Goal: Task Accomplishment & Management: Manage account settings

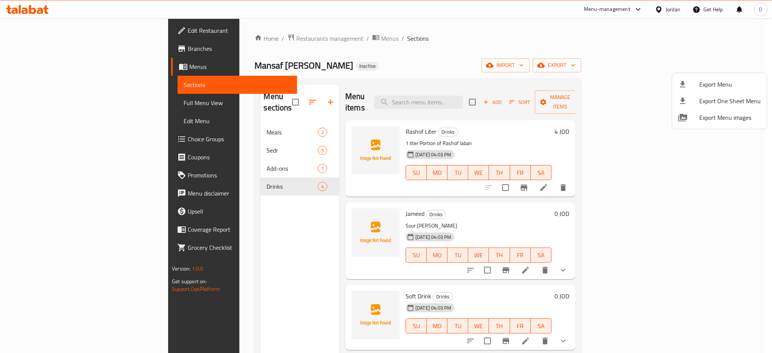
click at [665, 11] on div at bounding box center [386, 176] width 772 height 353
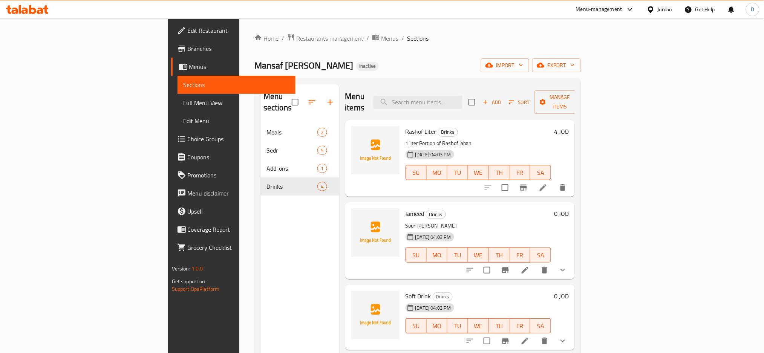
click at [665, 11] on div "Jordan" at bounding box center [665, 9] width 15 height 8
click at [578, 199] on div "[GEOGRAPHIC_DATA]" at bounding box center [591, 197] width 50 height 8
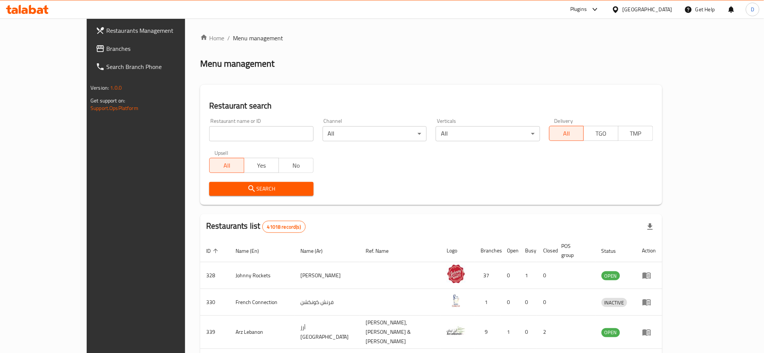
click at [581, 9] on div "Plugins" at bounding box center [578, 9] width 17 height 9
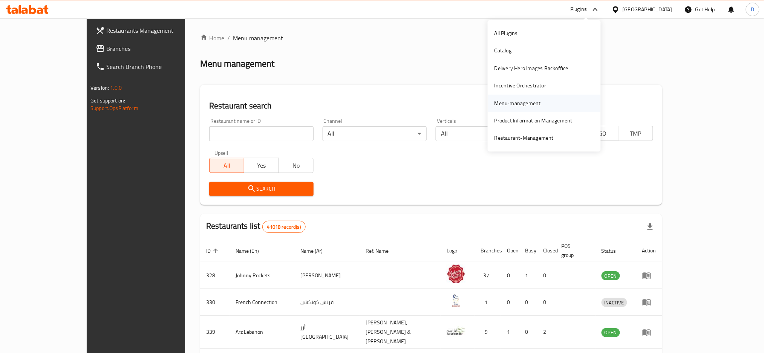
click at [527, 106] on div "Menu-management" at bounding box center [518, 103] width 46 height 8
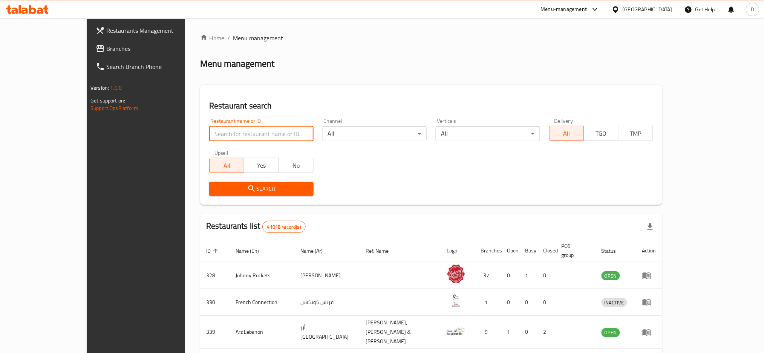
click at [209, 133] on input "search" at bounding box center [261, 133] width 104 height 15
paste input "Malabar Foods Restaur"
type input "Malabar Foods Restaur"
click button "Search" at bounding box center [261, 189] width 104 height 14
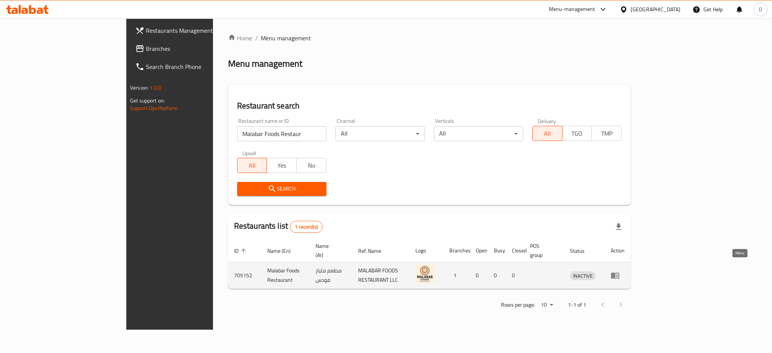
click at [620, 271] on icon "enhanced table" at bounding box center [615, 275] width 9 height 9
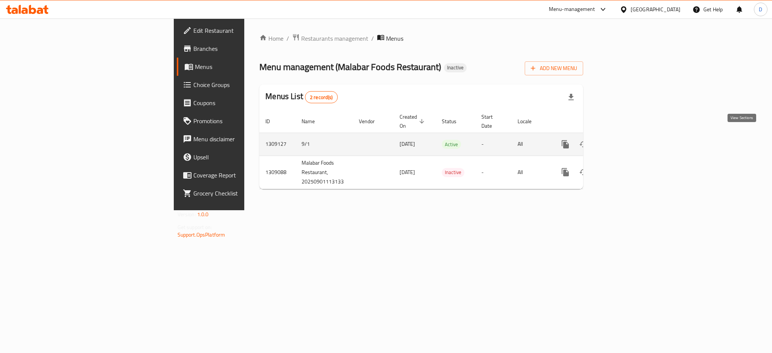
click at [629, 135] on link "enhanced table" at bounding box center [620, 144] width 18 height 18
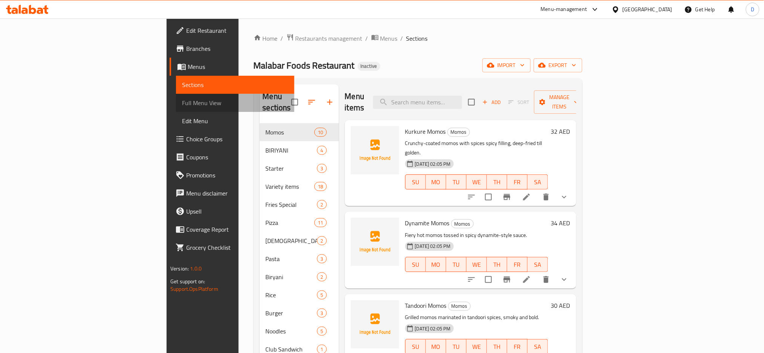
click at [176, 108] on link "Full Menu View" at bounding box center [235, 103] width 118 height 18
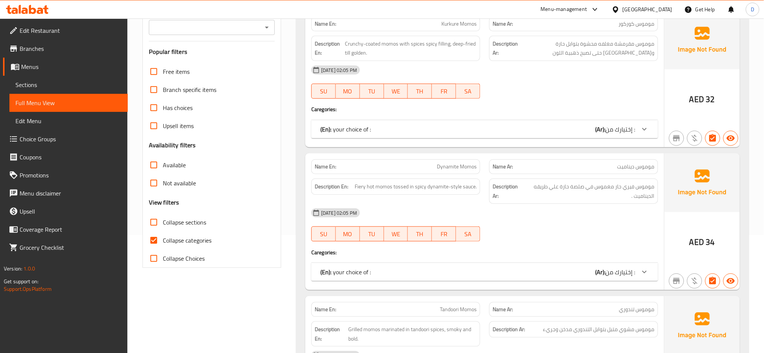
scroll to position [122, 0]
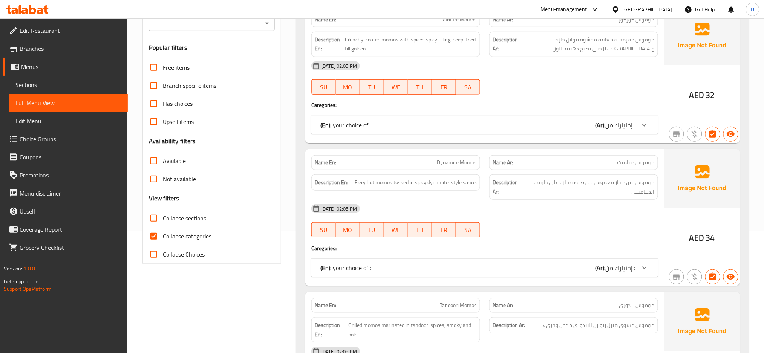
click at [191, 237] on span "Collapse categories" at bounding box center [187, 236] width 49 height 9
click at [163, 237] on input "Collapse categories" at bounding box center [154, 236] width 18 height 18
checkbox input "false"
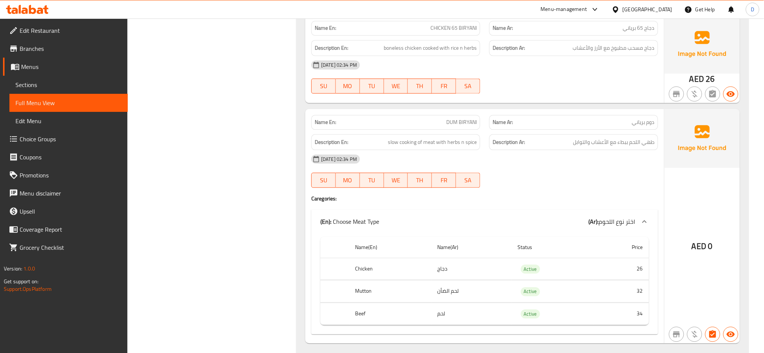
scroll to position [2630, 0]
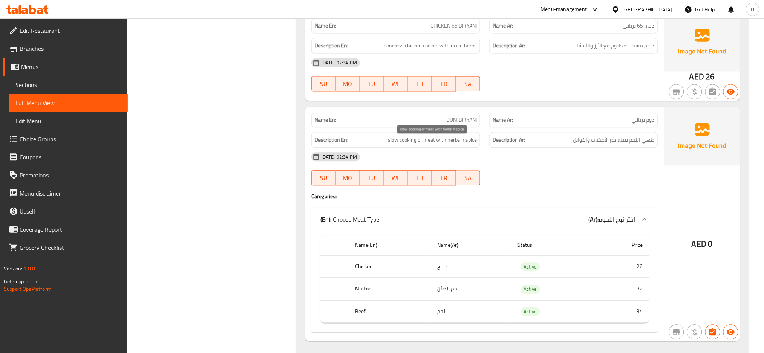
click at [441, 144] on span "slow cooking of meat with herbs n spice" at bounding box center [432, 139] width 89 height 9
copy span "slow cooking of meat with herbs n spice"
click at [441, 144] on span "slow cooking of meat with herbs n spice" at bounding box center [432, 139] width 89 height 9
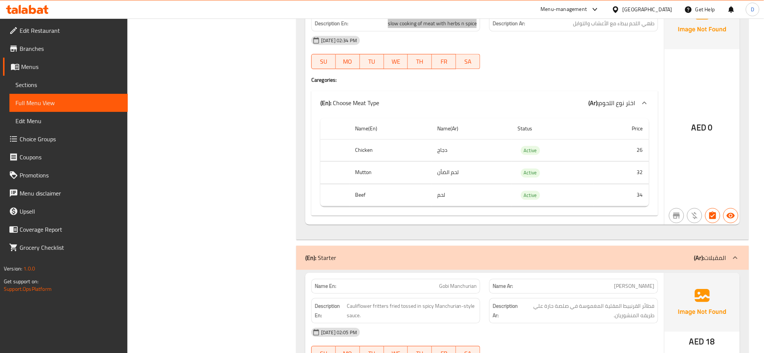
scroll to position [2818, 0]
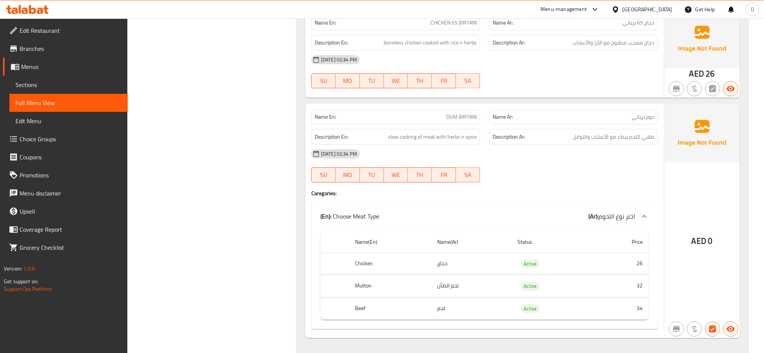
scroll to position [2634, 0]
copy span "DUM BIRYANI"
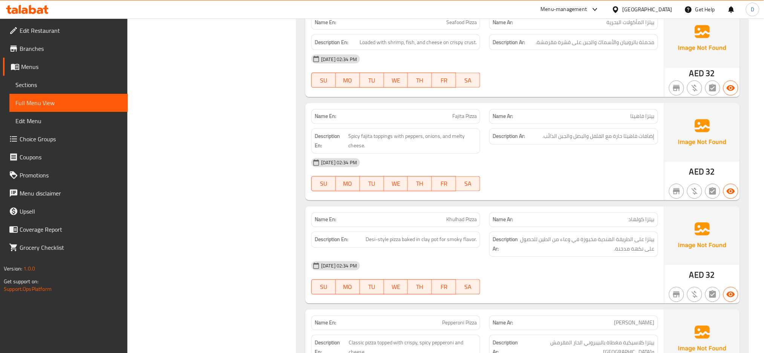
scroll to position [5690, 0]
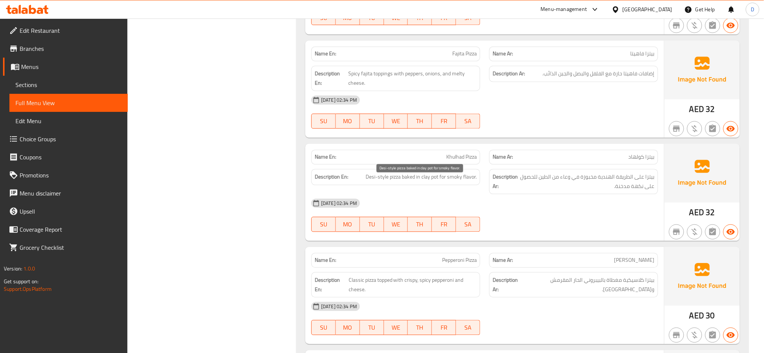
click at [469, 182] on span "Desi-style pizza baked in clay pot for smoky flavor." at bounding box center [421, 177] width 111 height 9
click at [467, 179] on span "Desi-style pizza baked in clay pot for smoky flavor." at bounding box center [421, 177] width 111 height 9
copy span "flavor"
click at [467, 179] on span "Desi-style pizza baked in clay pot for smoky flavor." at bounding box center [421, 177] width 111 height 9
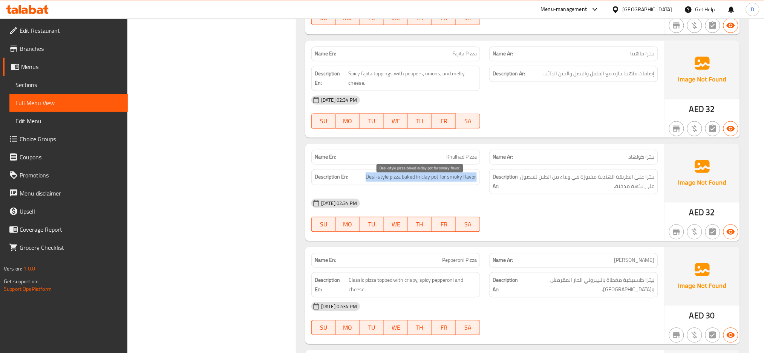
click at [467, 179] on span "Desi-style pizza baked in clay pot for smoky flavor." at bounding box center [421, 177] width 111 height 9
copy span "Desi-style pizza baked in clay pot for smoky flavor."
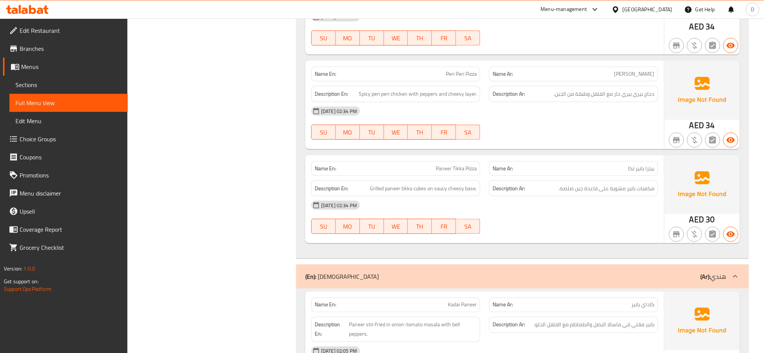
scroll to position [6487, 0]
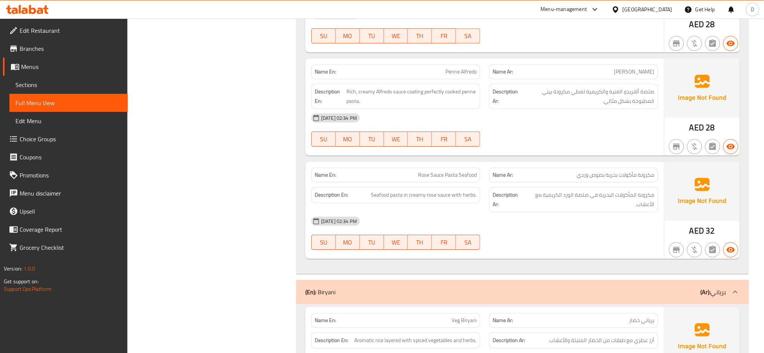
scroll to position [7064, 0]
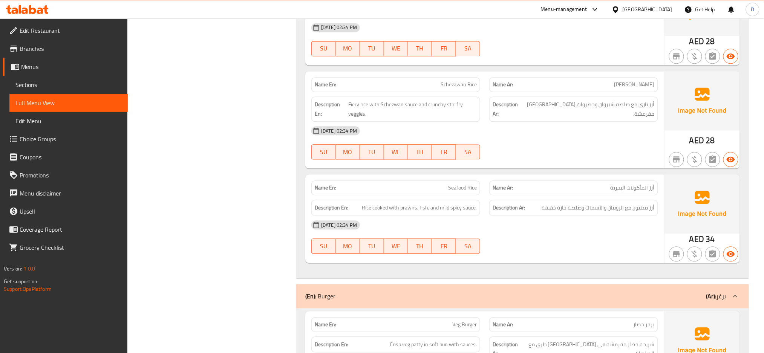
scroll to position [7837, 0]
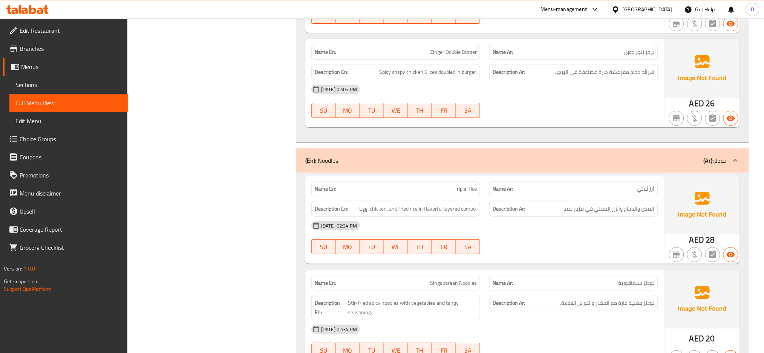
copy span "Triple Rice"
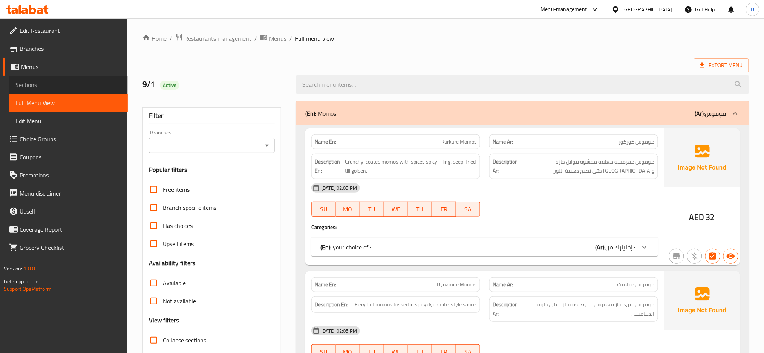
click at [91, 78] on link "Sections" at bounding box center [68, 85] width 118 height 18
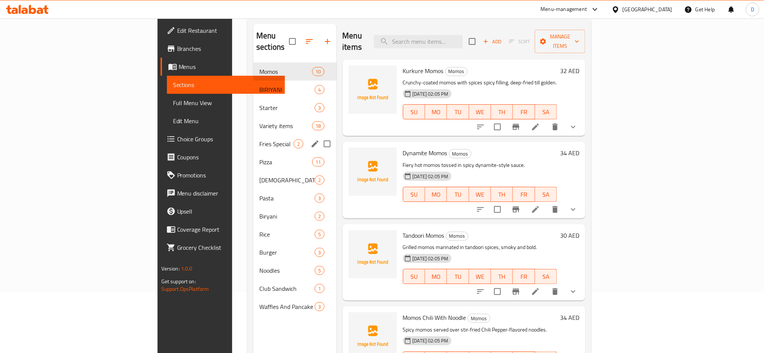
scroll to position [62, 0]
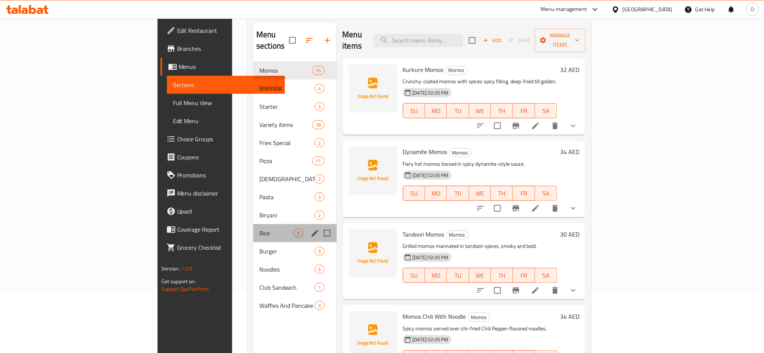
click at [253, 224] on div "Rice 5" at bounding box center [294, 233] width 83 height 18
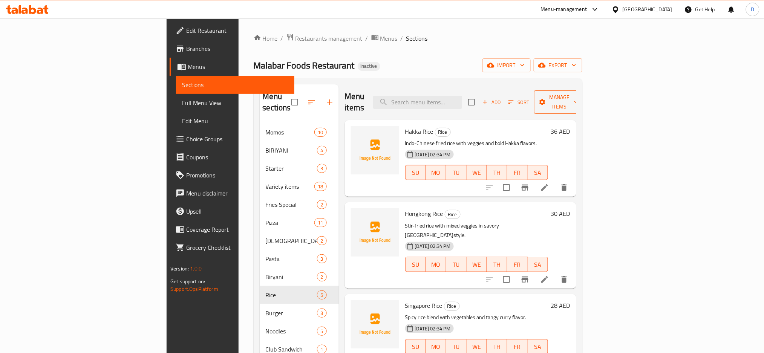
click at [579, 97] on span "Manage items" at bounding box center [559, 102] width 38 height 19
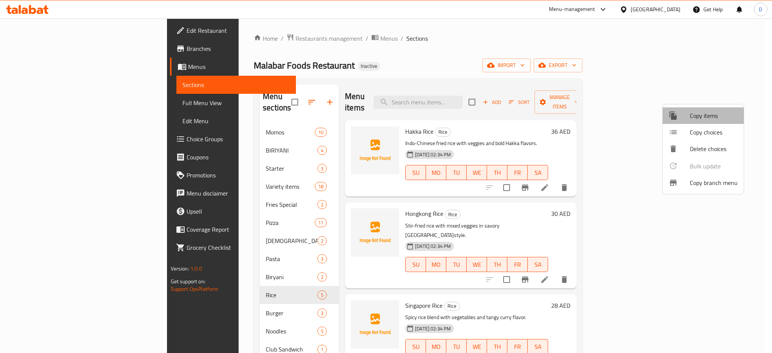
click at [706, 113] on span "Copy items" at bounding box center [714, 115] width 48 height 9
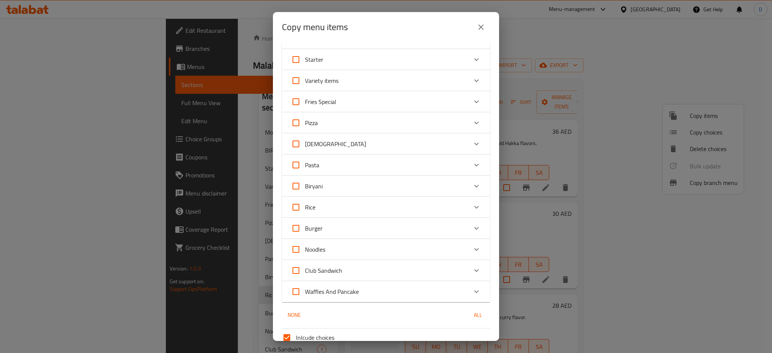
scroll to position [58, 0]
click at [472, 246] on icon "Expand" at bounding box center [476, 250] width 9 height 9
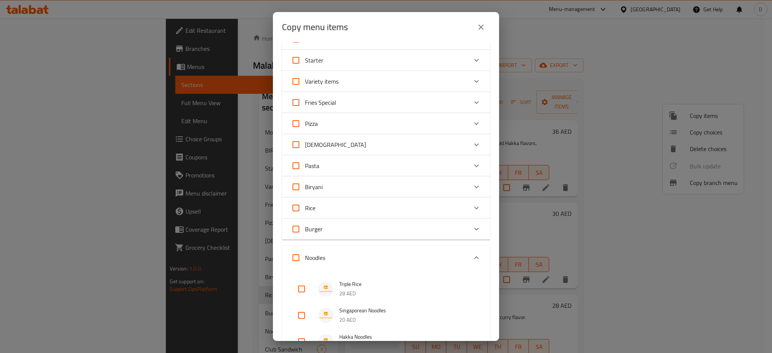
scroll to position [148, 0]
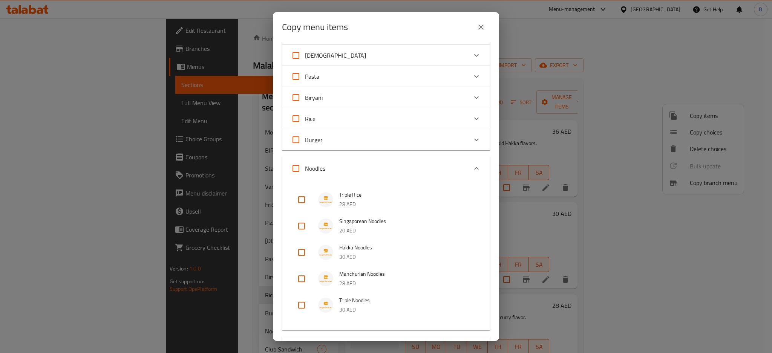
click at [298, 199] on input "checkbox" at bounding box center [302, 200] width 18 height 18
checkbox input "true"
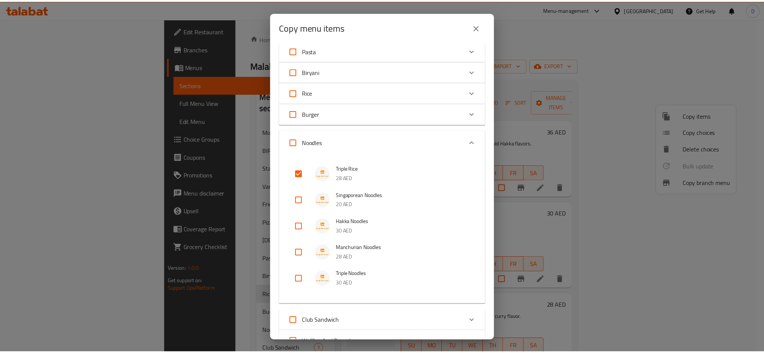
scroll to position [294, 0]
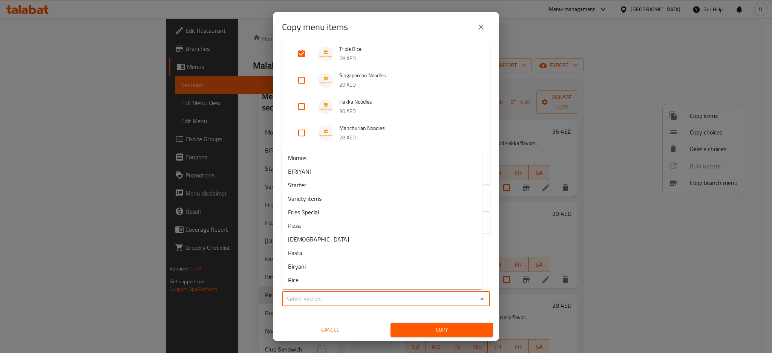
click at [364, 294] on input "Sections   *" at bounding box center [379, 299] width 191 height 11
click at [363, 277] on li "Rice" at bounding box center [382, 280] width 201 height 14
type input "Rice"
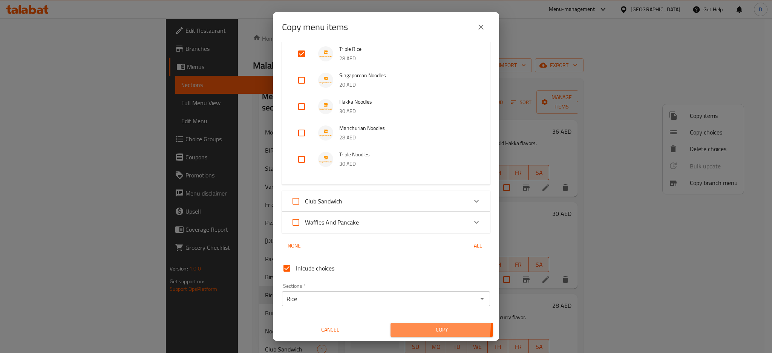
click at [426, 325] on span "Copy" at bounding box center [442, 329] width 90 height 9
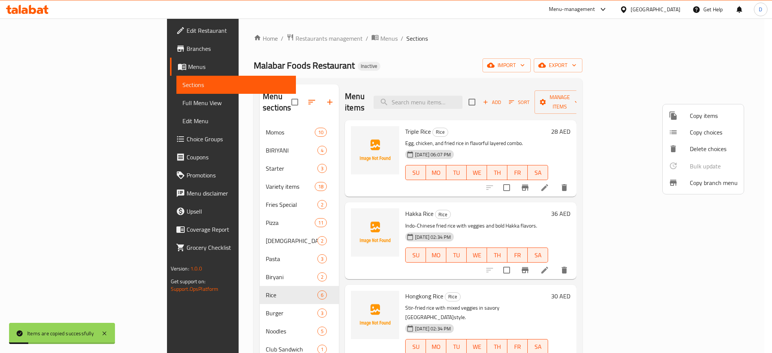
click at [622, 220] on div at bounding box center [386, 176] width 772 height 353
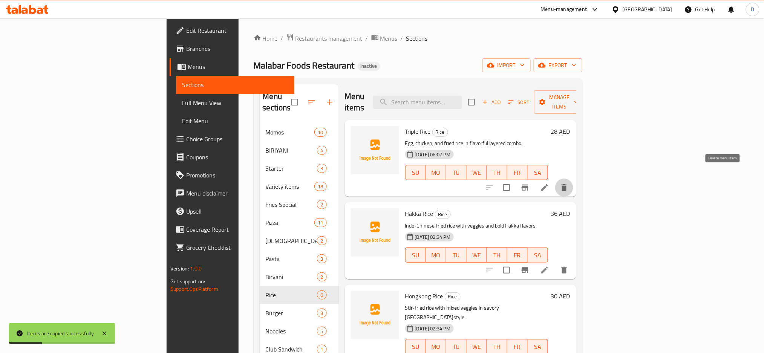
click at [569, 183] on icon "delete" at bounding box center [564, 187] width 9 height 9
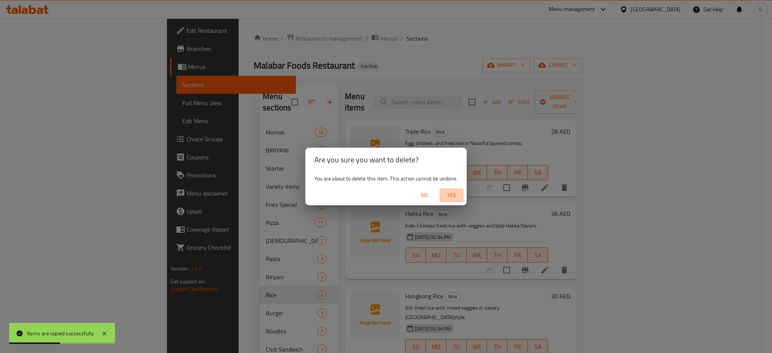
click at [456, 191] on span "Yes" at bounding box center [452, 195] width 18 height 9
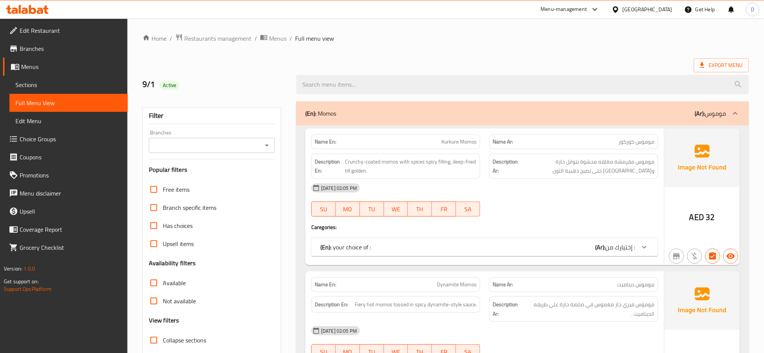
click at [274, 168] on h3 "Popular filters" at bounding box center [212, 169] width 126 height 9
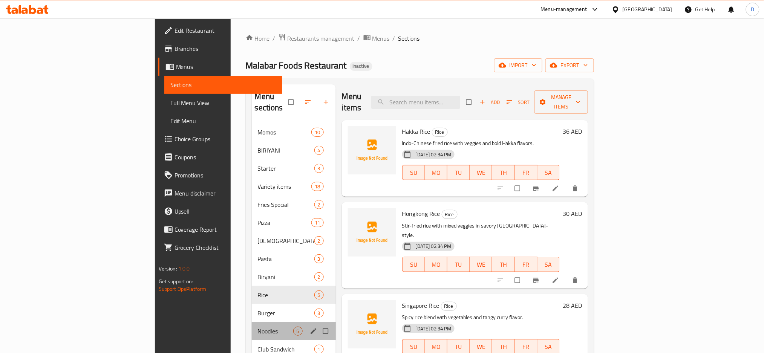
click at [252, 322] on div "Noodles 5" at bounding box center [294, 331] width 84 height 18
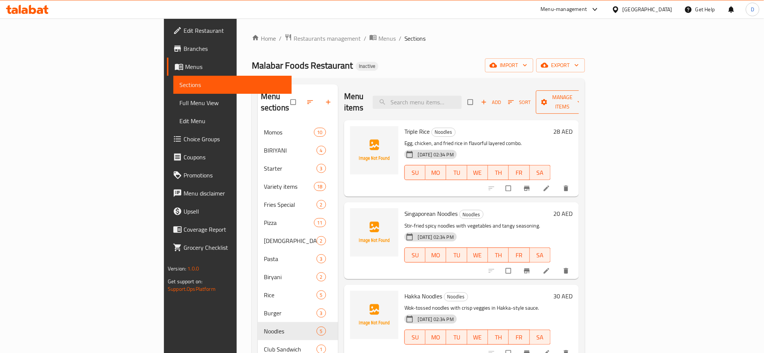
click at [584, 97] on span "Manage items" at bounding box center [562, 102] width 41 height 19
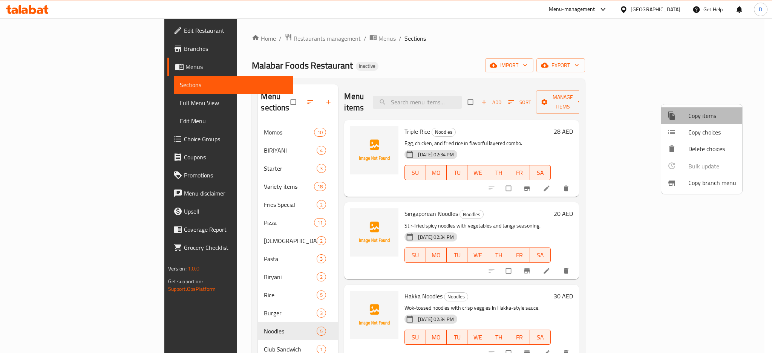
click at [713, 116] on span "Copy items" at bounding box center [712, 115] width 48 height 9
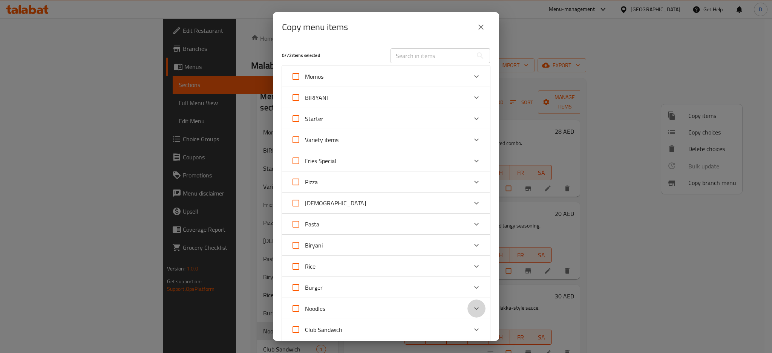
click at [472, 307] on icon "Expand" at bounding box center [476, 308] width 9 height 9
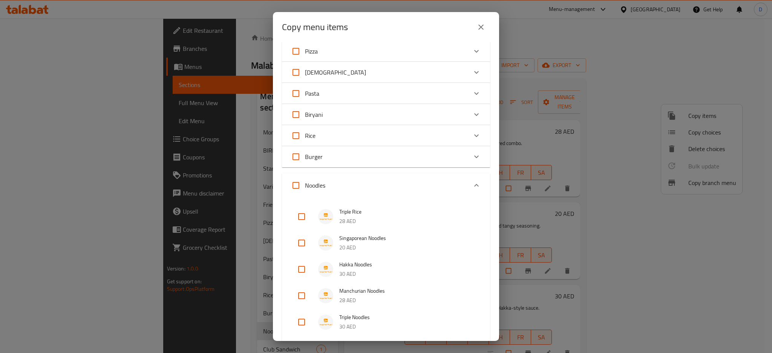
scroll to position [136, 0]
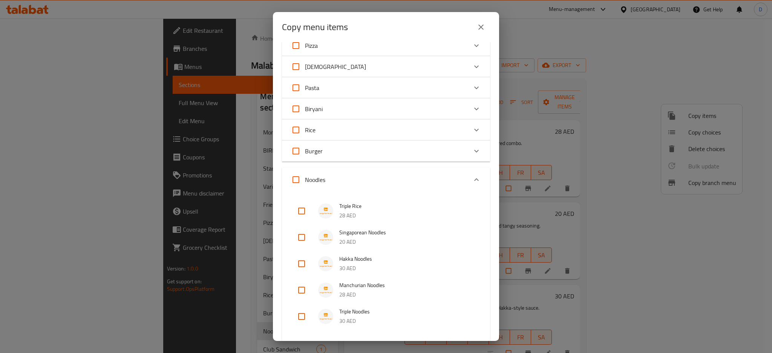
click at [302, 209] on input "checkbox" at bounding box center [302, 211] width 18 height 18
checkbox input "true"
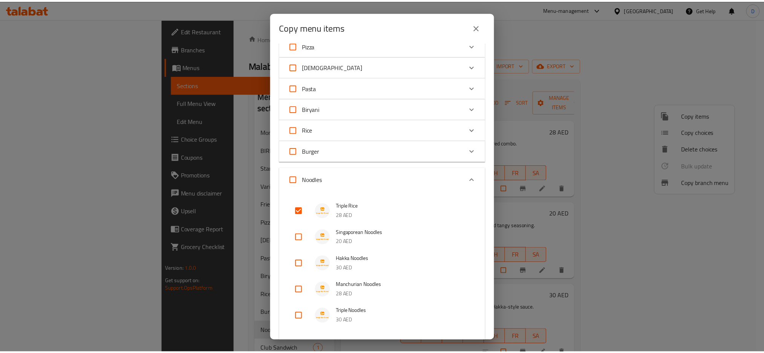
scroll to position [294, 0]
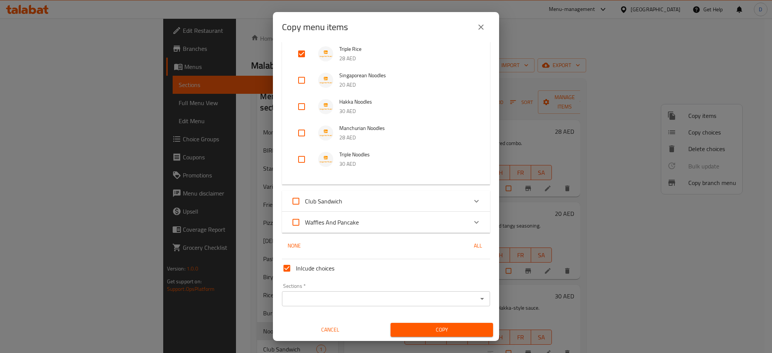
click at [385, 252] on div "None All" at bounding box center [386, 246] width 208 height 14
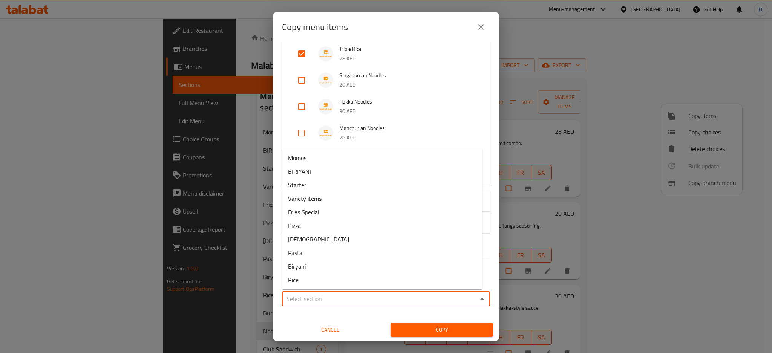
click at [365, 297] on input "Sections   *" at bounding box center [379, 299] width 191 height 11
click at [323, 273] on li "Rice" at bounding box center [382, 280] width 201 height 14
type input "Rice"
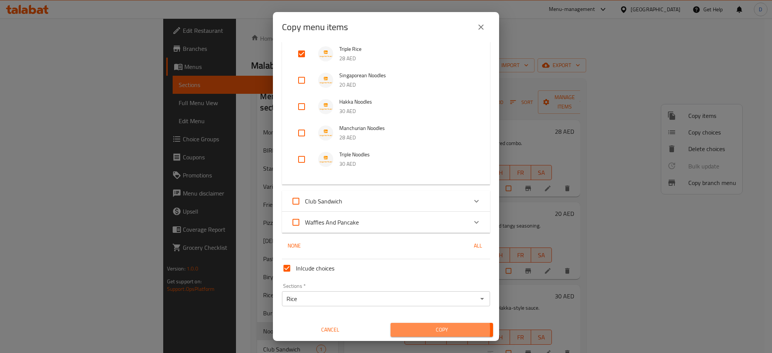
click at [403, 330] on span "Copy" at bounding box center [442, 329] width 90 height 9
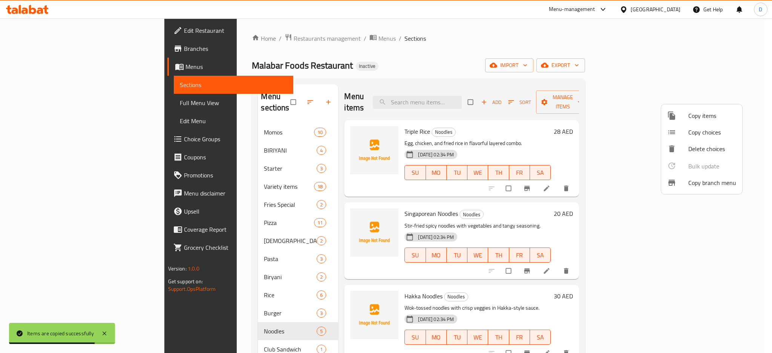
click at [553, 135] on div at bounding box center [386, 176] width 772 height 353
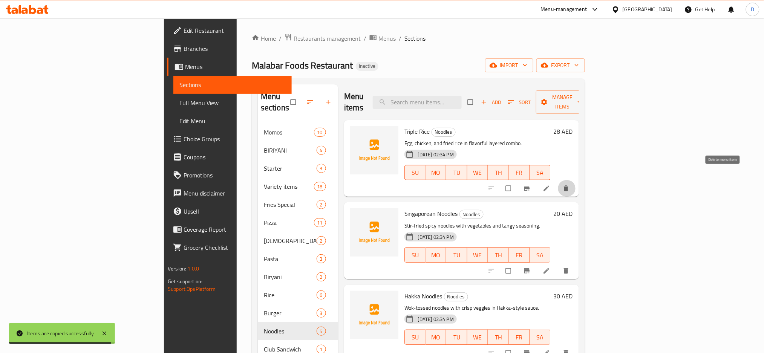
click at [570, 185] on icon "delete" at bounding box center [566, 189] width 8 height 8
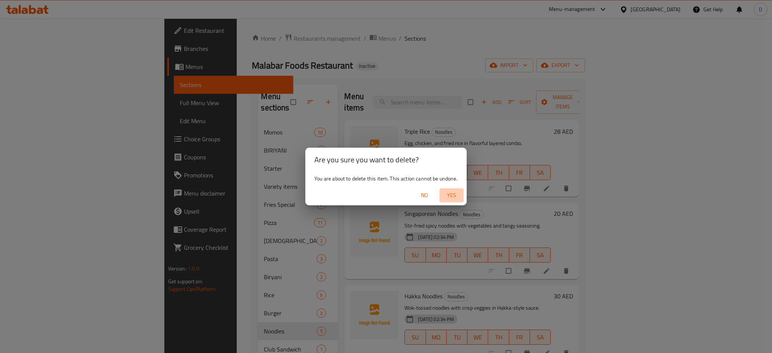
click at [453, 191] on span "Yes" at bounding box center [452, 195] width 18 height 9
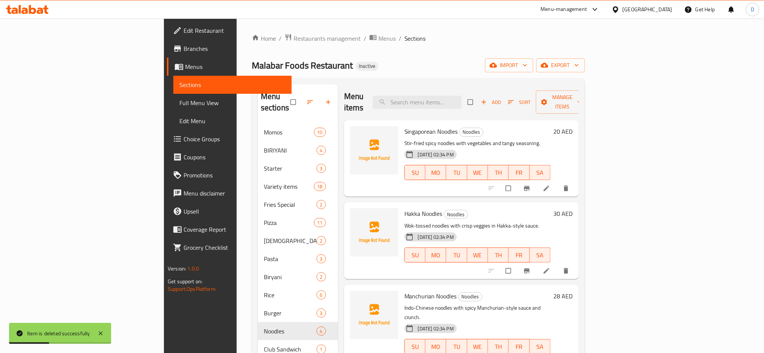
click at [584, 58] on div "Malabar Foods Restaurant Inactive import export" at bounding box center [418, 65] width 333 height 14
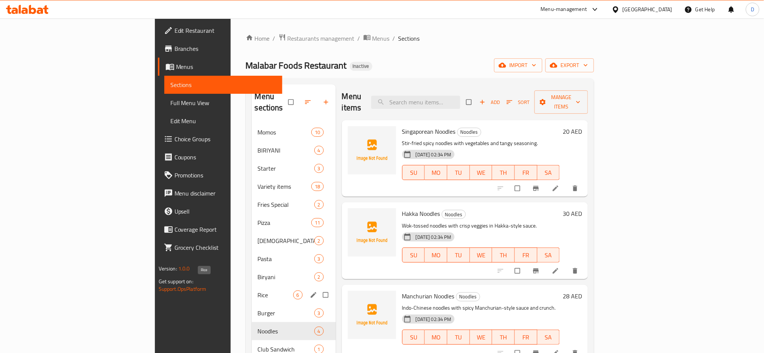
scroll to position [106, 0]
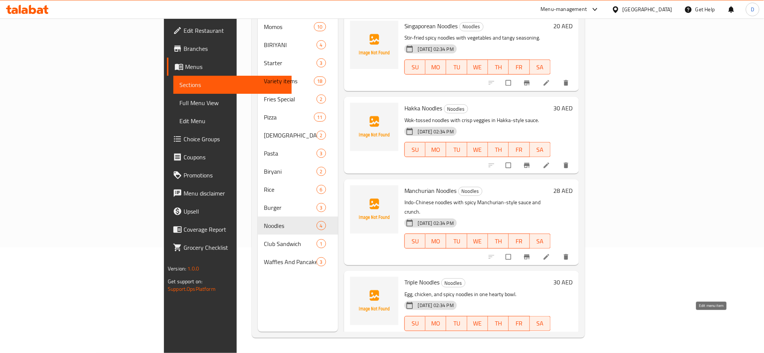
click at [550, 336] on icon at bounding box center [547, 340] width 8 height 8
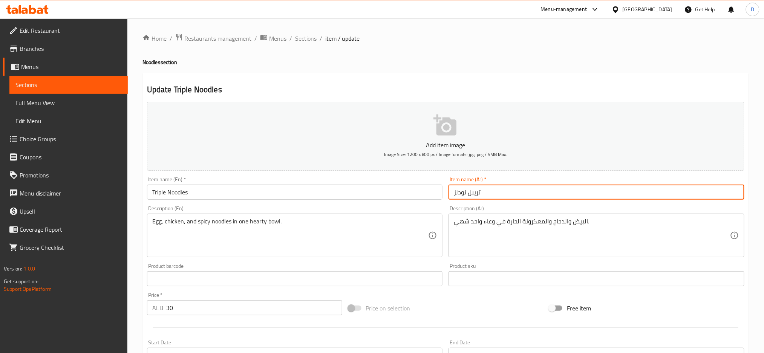
click at [463, 193] on input "تريبل نودلز" at bounding box center [597, 192] width 296 height 15
drag, startPoint x: 453, startPoint y: 191, endPoint x: 466, endPoint y: 193, distance: 12.9
click at [466, 193] on input "تريبل نودلز" at bounding box center [597, 192] width 296 height 15
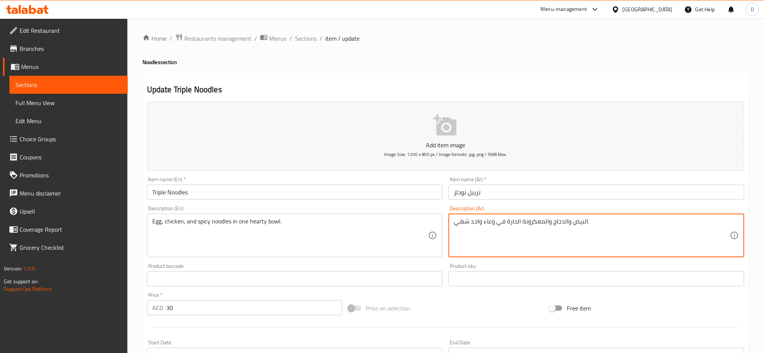
click at [535, 223] on textarea "البيض والدجاج والمعكرونة الحارة في وعاء واحد شهي." at bounding box center [592, 236] width 276 height 36
paste textarea "ودلز"
click at [534, 222] on textarea "البيض والدجاج نودلز الحارة في وعاء واحد شهي." at bounding box center [592, 236] width 276 height 36
type textarea "البيض والدجاج ونودلز الحارة في وعاء واحد شهي."
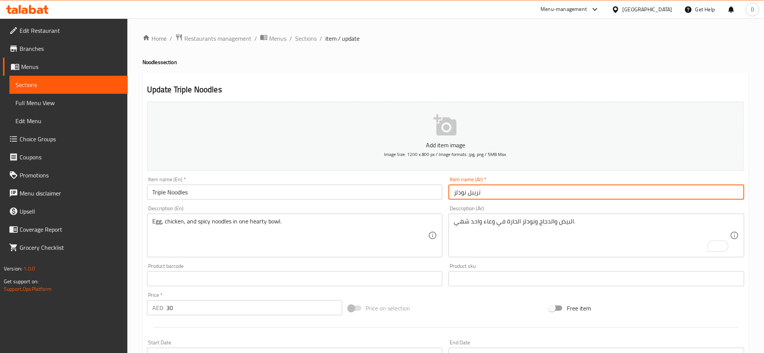
click at [535, 197] on input "تريبل نودلز" at bounding box center [597, 192] width 296 height 15
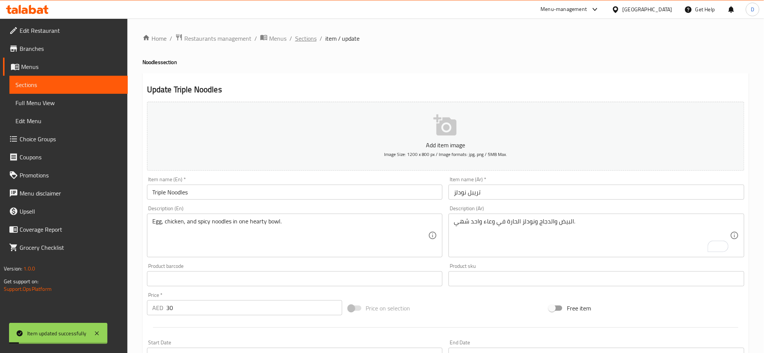
click at [311, 36] on span "Sections" at bounding box center [305, 38] width 21 height 9
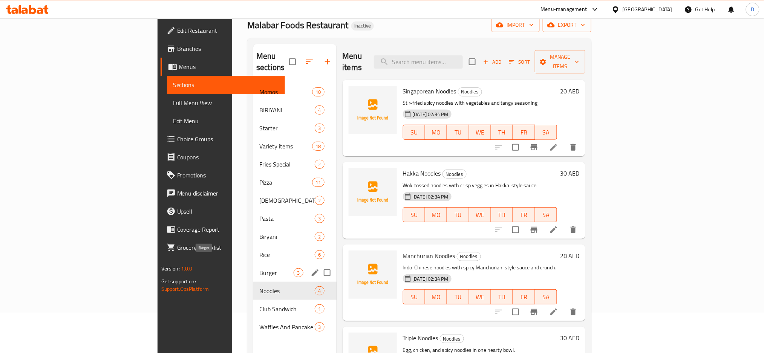
scroll to position [39, 0]
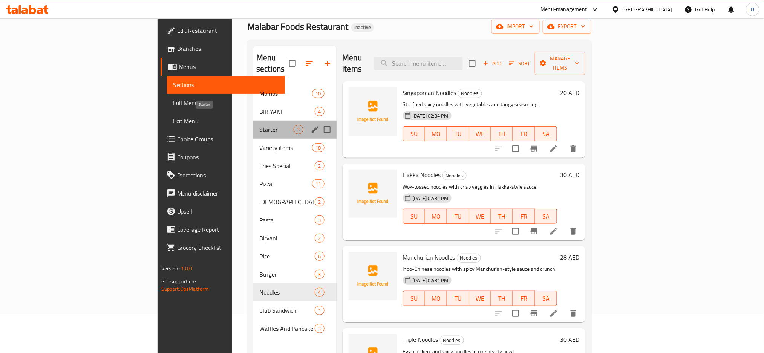
click at [259, 125] on span "Starter" at bounding box center [276, 129] width 34 height 9
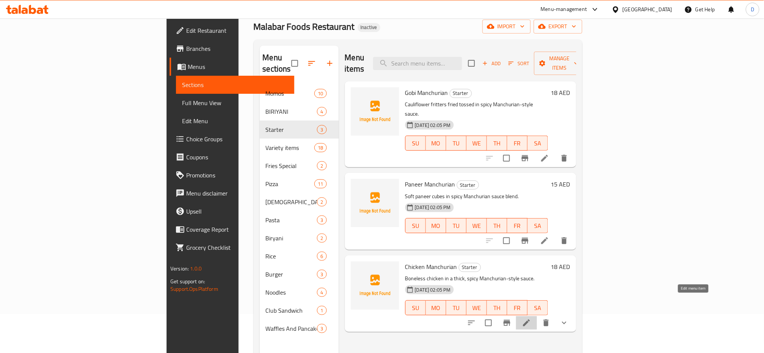
click at [531, 319] on icon at bounding box center [526, 323] width 9 height 9
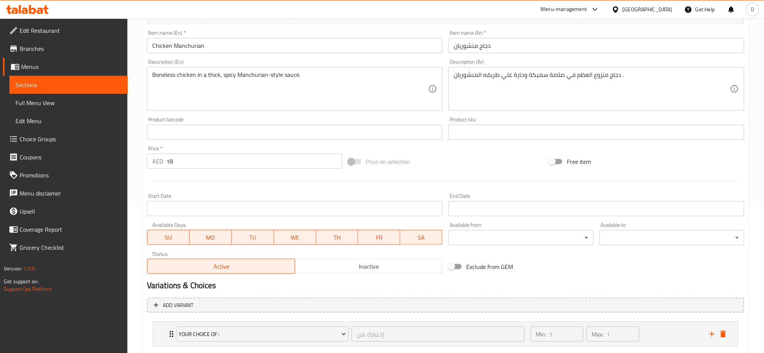
scroll to position [191, 0]
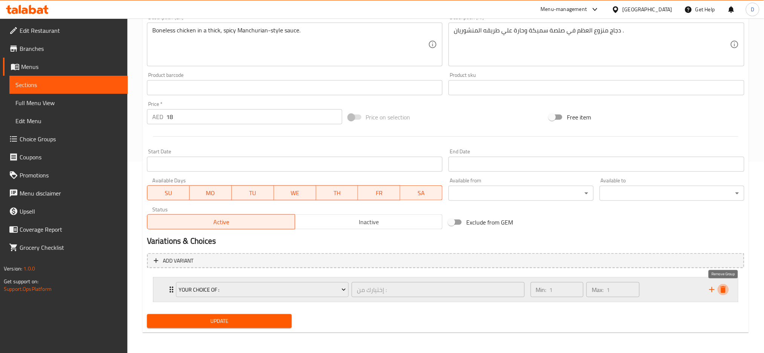
click at [726, 290] on icon "delete" at bounding box center [723, 289] width 9 height 9
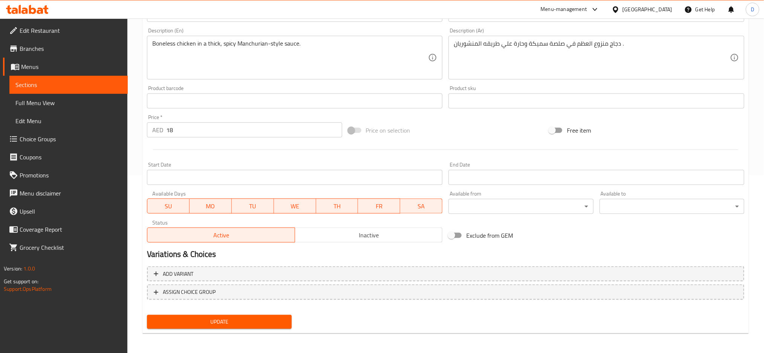
click at [283, 316] on button "Update" at bounding box center [219, 322] width 145 height 14
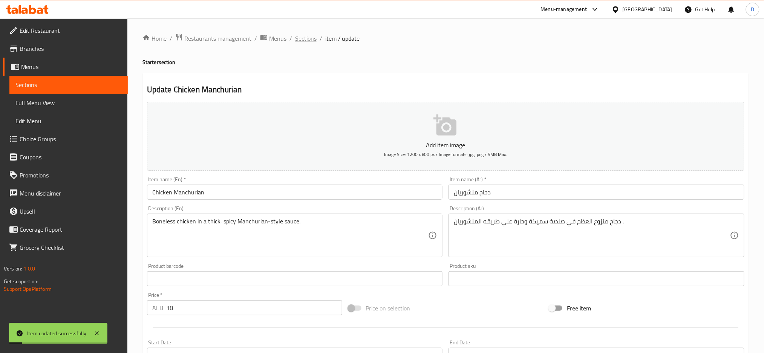
click at [306, 35] on span "Sections" at bounding box center [305, 38] width 21 height 9
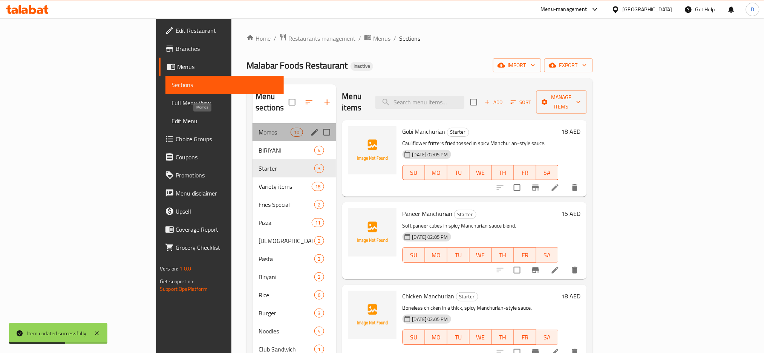
click at [259, 128] on span "Momos" at bounding box center [275, 132] width 32 height 9
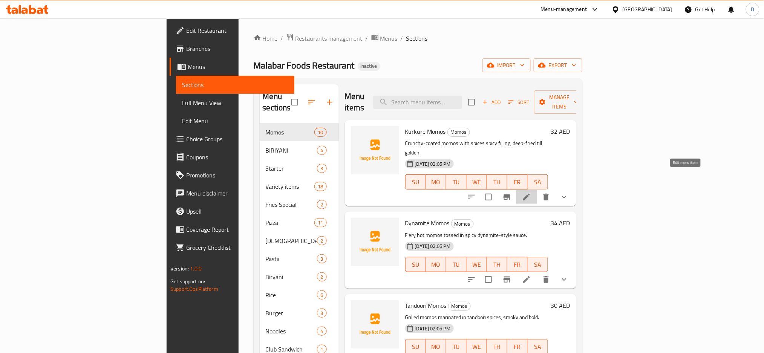
click at [530, 194] on icon at bounding box center [526, 197] width 7 height 7
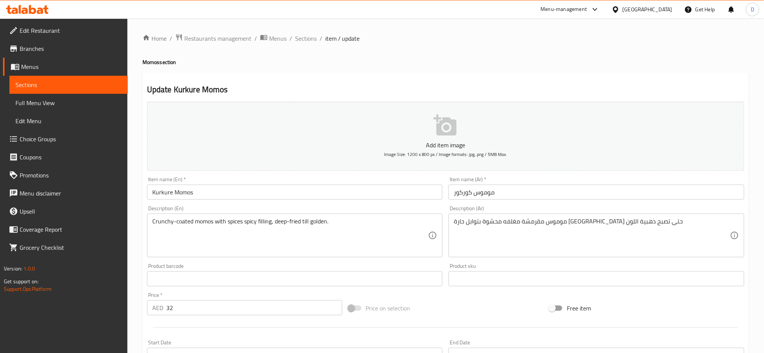
scroll to position [191, 0]
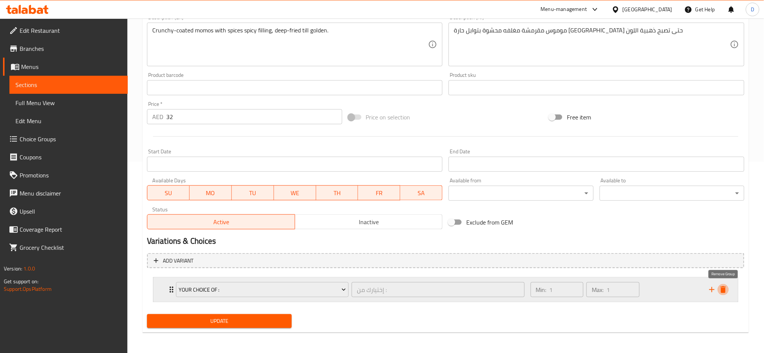
click at [727, 288] on icon "delete" at bounding box center [723, 289] width 9 height 9
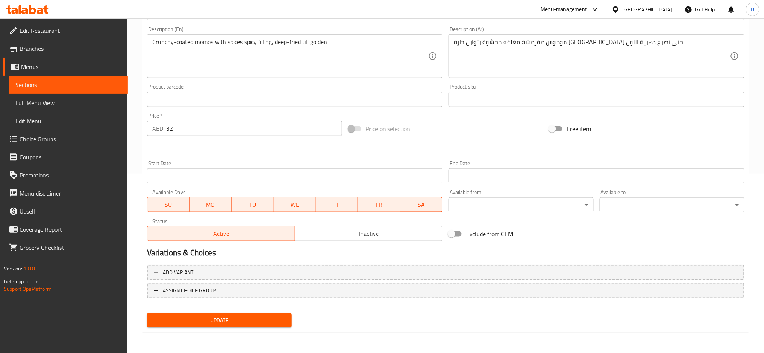
scroll to position [178, 0]
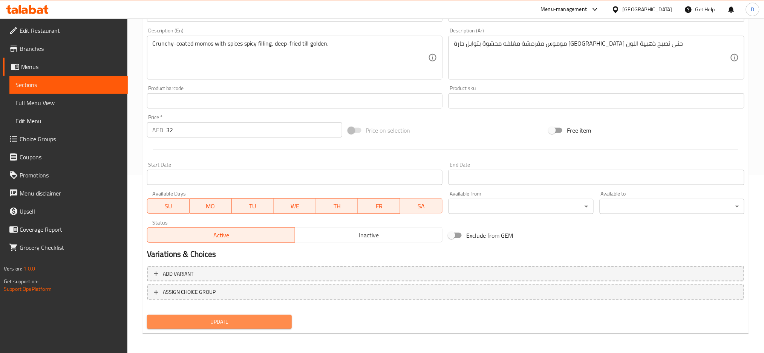
click at [262, 319] on span "Update" at bounding box center [219, 321] width 133 height 9
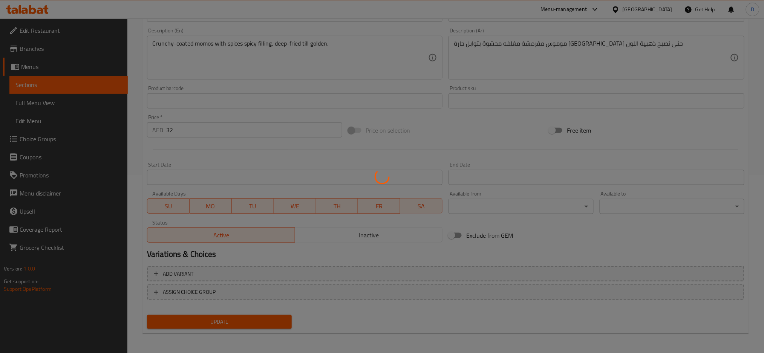
scroll to position [0, 0]
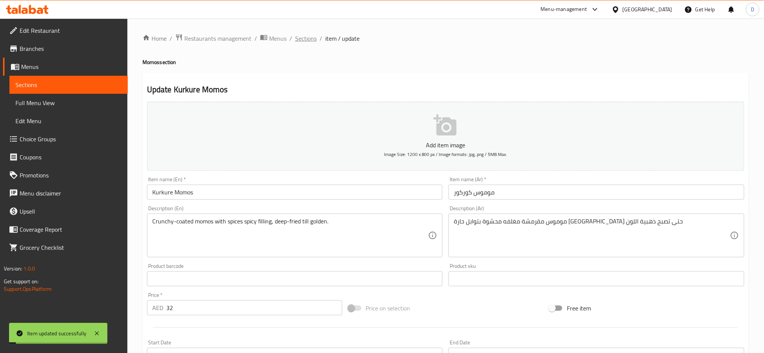
click at [300, 41] on span "Sections" at bounding box center [305, 38] width 21 height 9
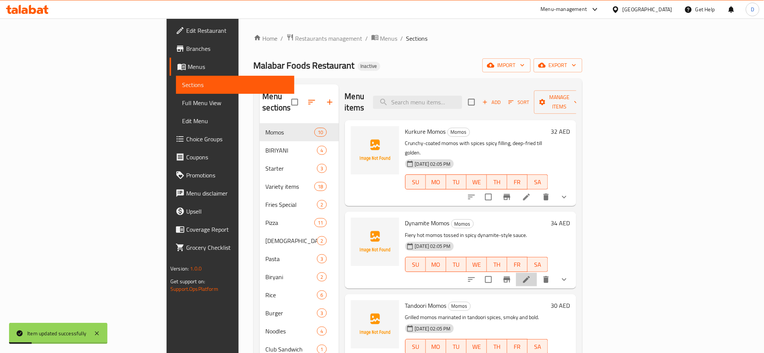
click at [537, 273] on li at bounding box center [526, 280] width 21 height 14
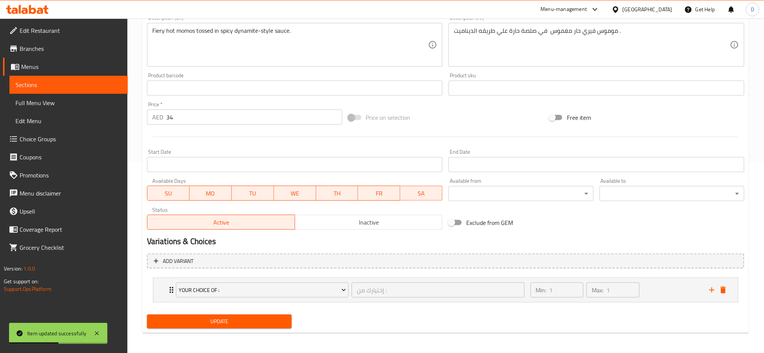
scroll to position [191, 0]
click at [725, 288] on icon "delete" at bounding box center [723, 289] width 5 height 7
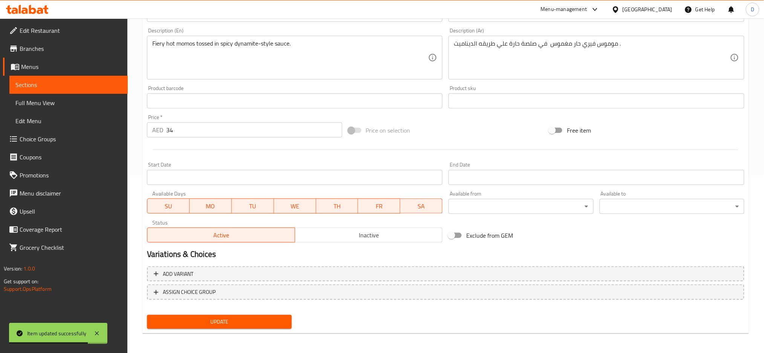
click at [286, 328] on div "Update" at bounding box center [219, 322] width 151 height 20
click at [272, 309] on div "Add variant ASSIGN CHOICE GROUP" at bounding box center [446, 287] width 604 height 49
click at [272, 317] on span "Update" at bounding box center [219, 321] width 133 height 9
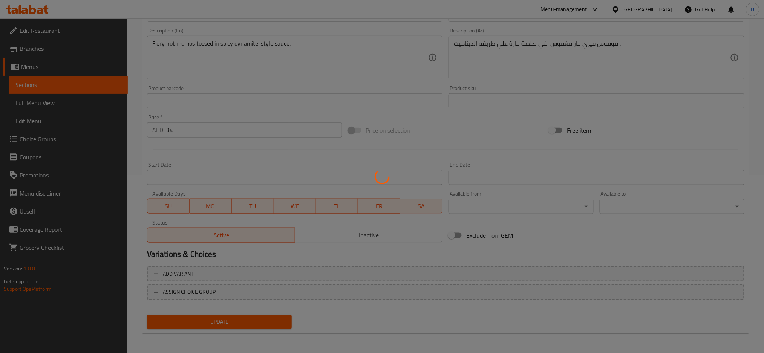
scroll to position [0, 0]
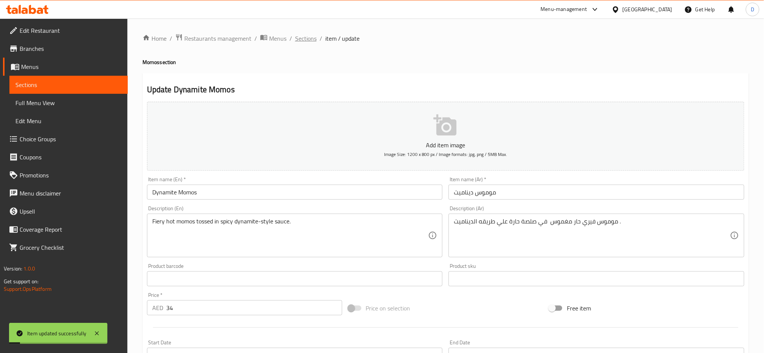
click at [308, 37] on span "Sections" at bounding box center [305, 38] width 21 height 9
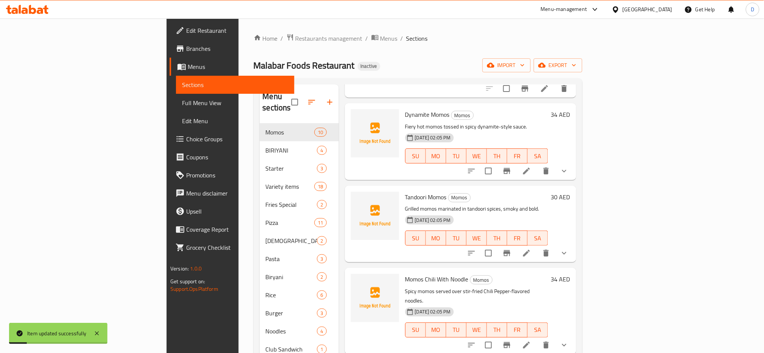
scroll to position [110, 0]
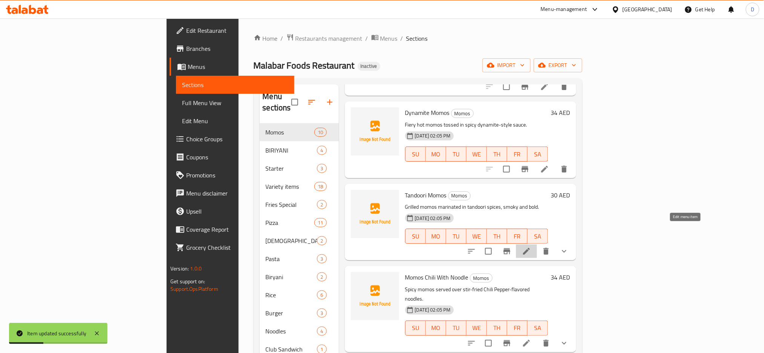
click at [531, 247] on icon at bounding box center [526, 251] width 9 height 9
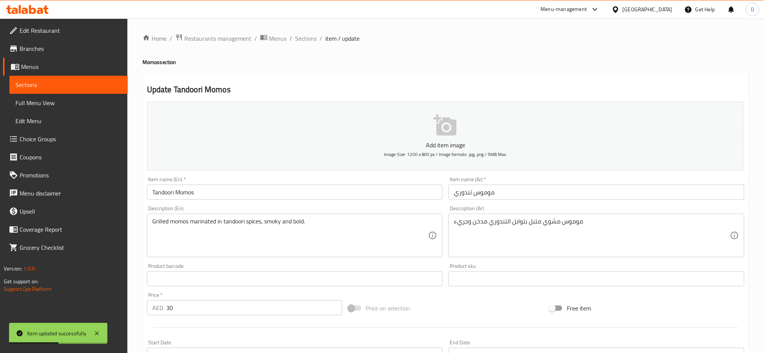
scroll to position [191, 0]
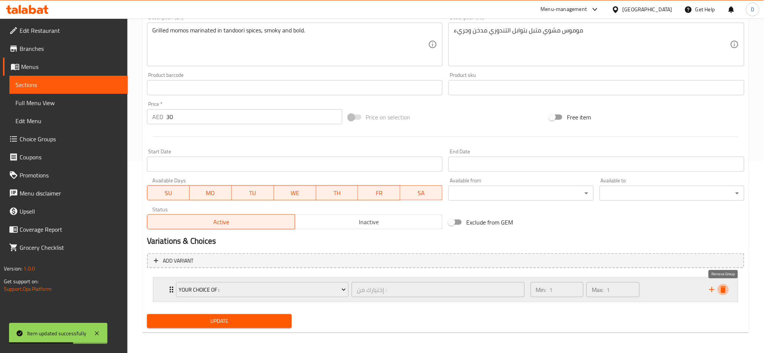
click at [723, 289] on icon "delete" at bounding box center [723, 289] width 5 height 7
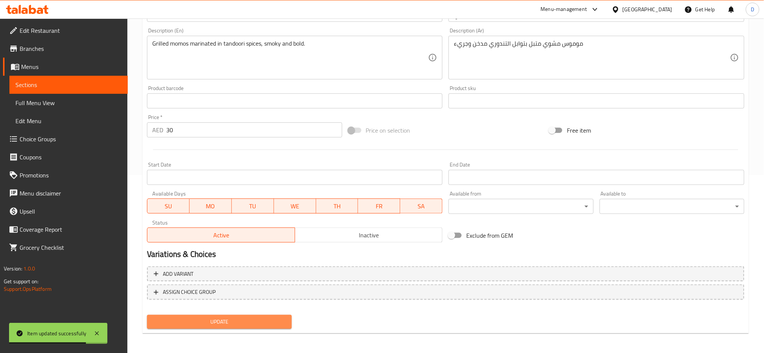
click at [273, 320] on span "Update" at bounding box center [219, 321] width 133 height 9
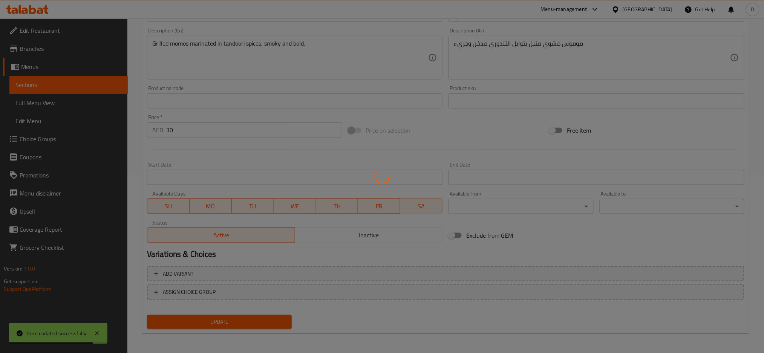
scroll to position [0, 0]
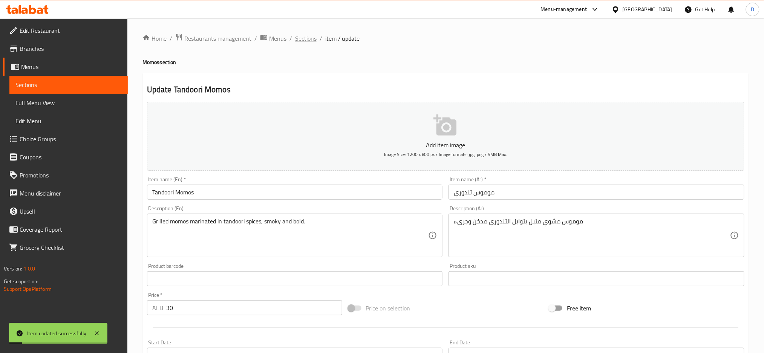
click at [302, 43] on span "Sections" at bounding box center [305, 38] width 21 height 9
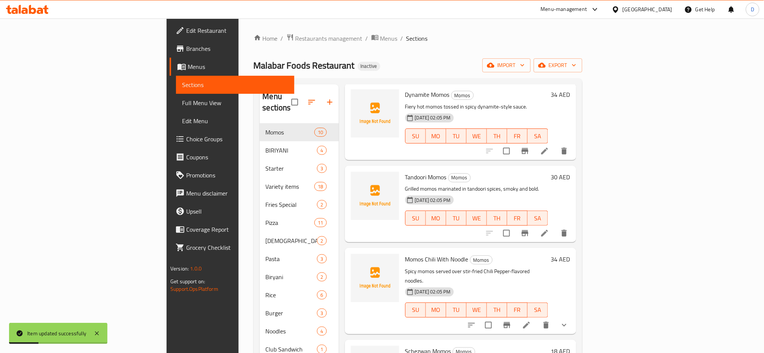
scroll to position [193, 0]
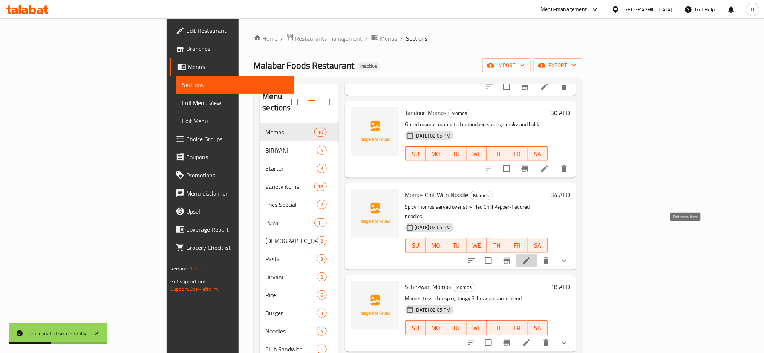
click at [531, 256] on icon at bounding box center [526, 260] width 9 height 9
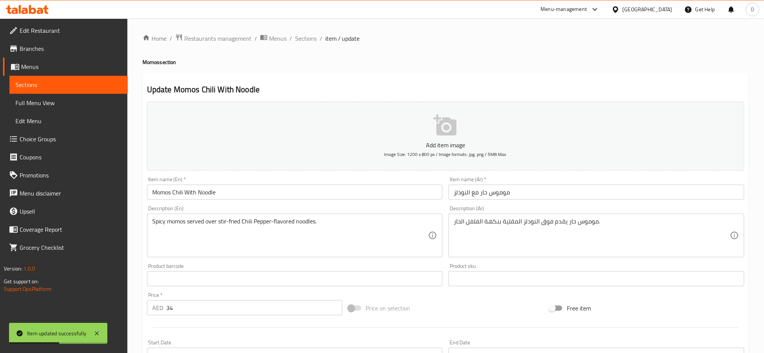
scroll to position [191, 0]
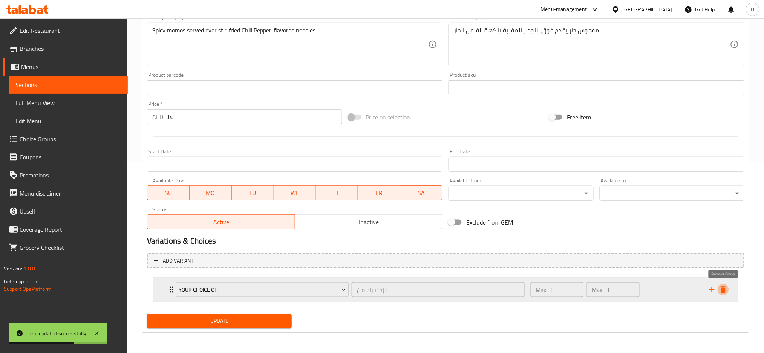
click at [725, 289] on icon "delete" at bounding box center [723, 289] width 5 height 7
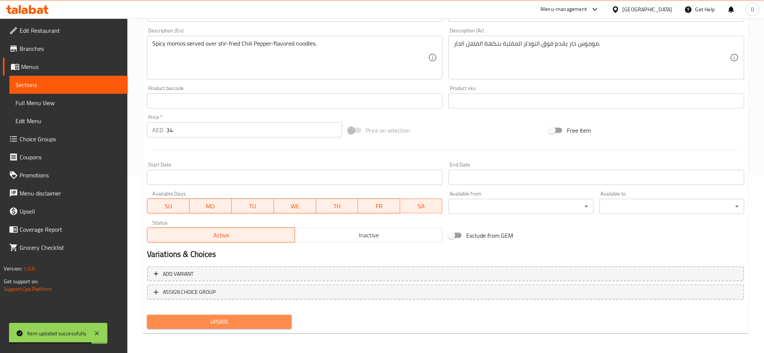
click at [285, 316] on button "Update" at bounding box center [219, 322] width 145 height 14
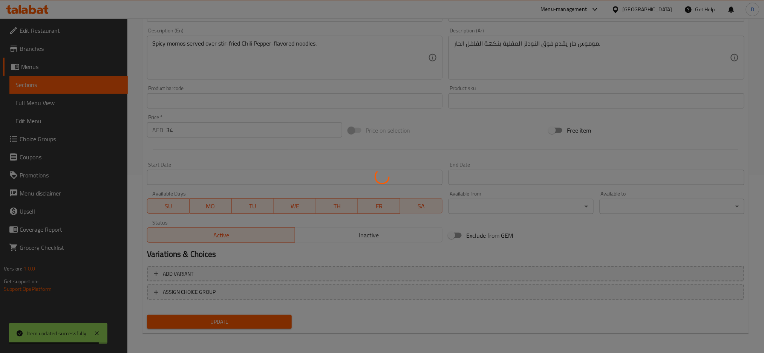
scroll to position [0, 0]
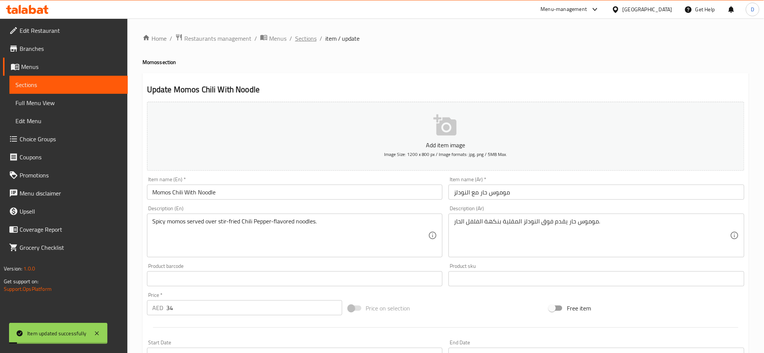
click at [308, 38] on span "Sections" at bounding box center [305, 38] width 21 height 9
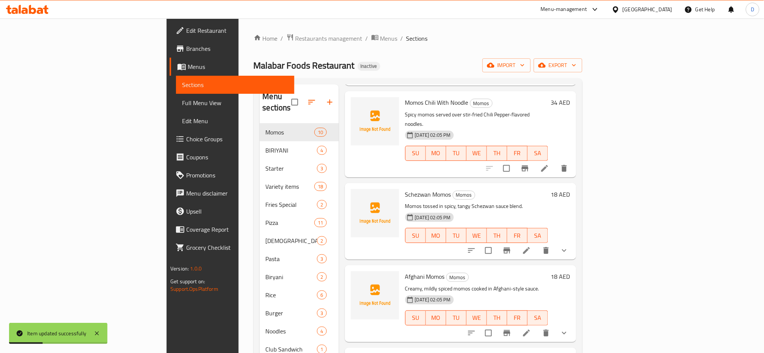
scroll to position [286, 0]
click at [537, 244] on li at bounding box center [526, 251] width 21 height 14
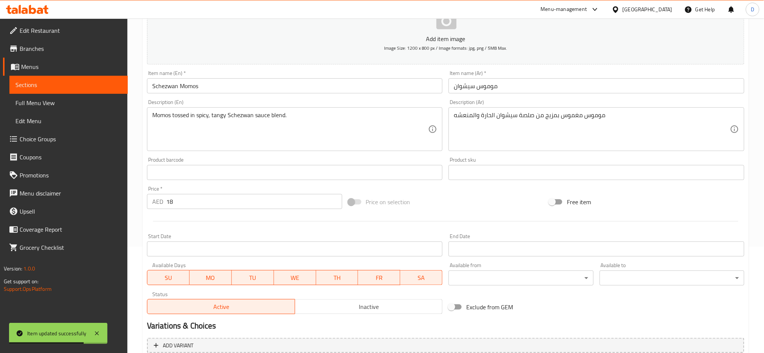
scroll to position [182, 0]
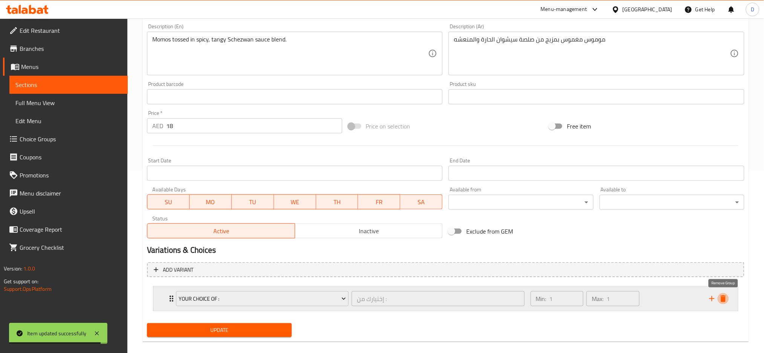
click at [721, 301] on icon "delete" at bounding box center [723, 298] width 9 height 9
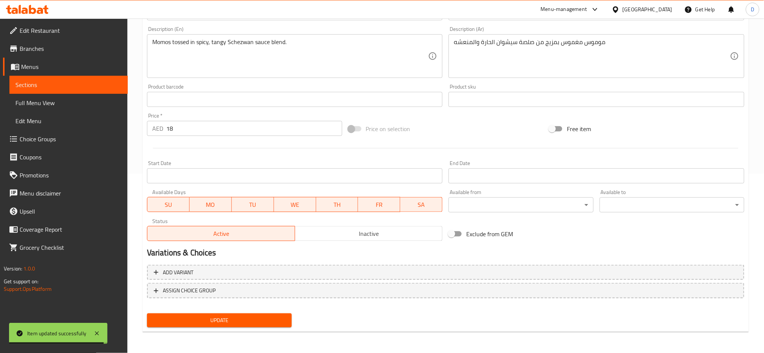
scroll to position [178, 0]
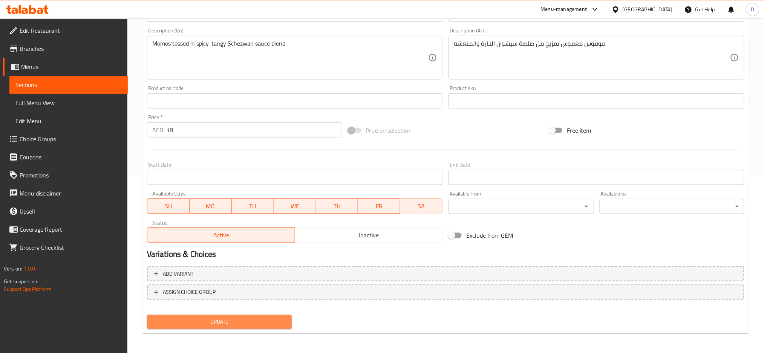
click at [264, 321] on span "Update" at bounding box center [219, 321] width 133 height 9
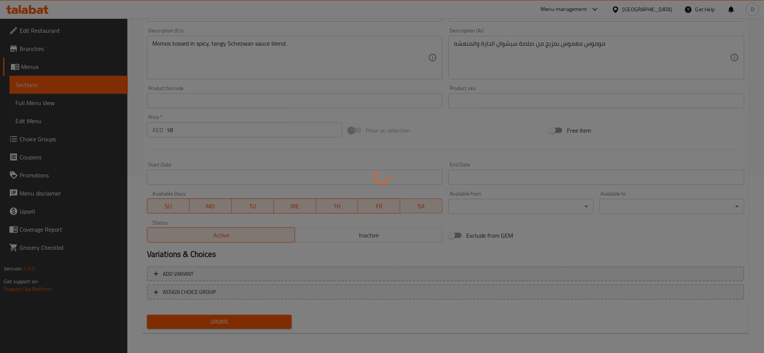
scroll to position [0, 0]
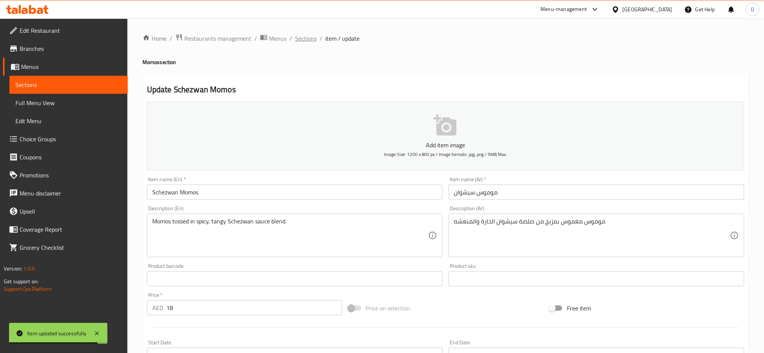
click at [305, 41] on span "Sections" at bounding box center [305, 38] width 21 height 9
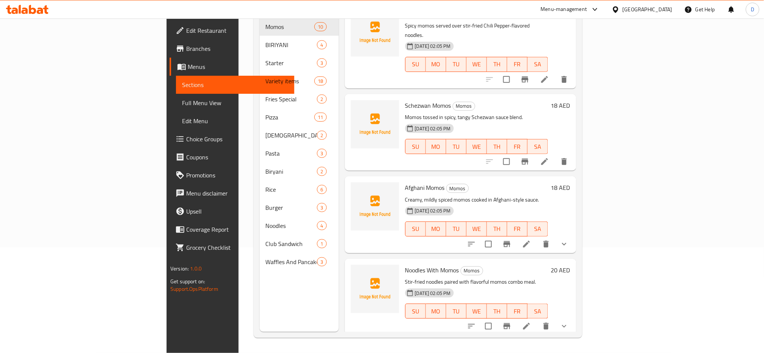
scroll to position [268, 0]
click at [537, 238] on li at bounding box center [526, 245] width 21 height 14
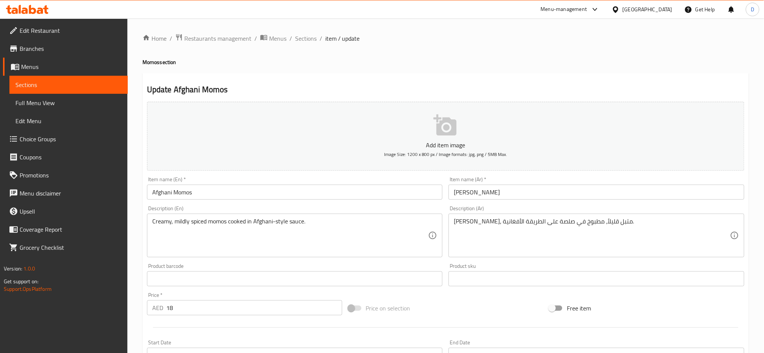
scroll to position [191, 0]
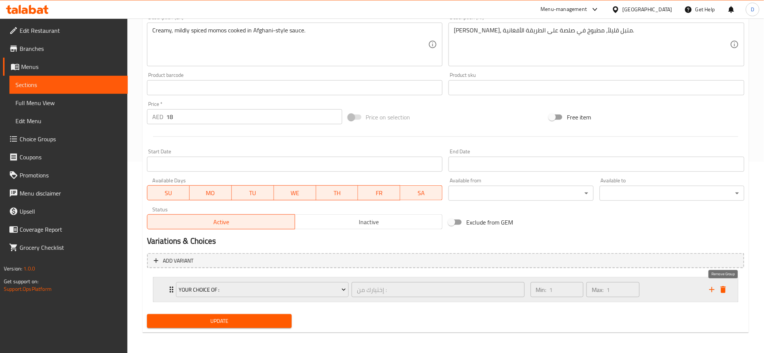
click at [723, 288] on icon "delete" at bounding box center [723, 289] width 5 height 7
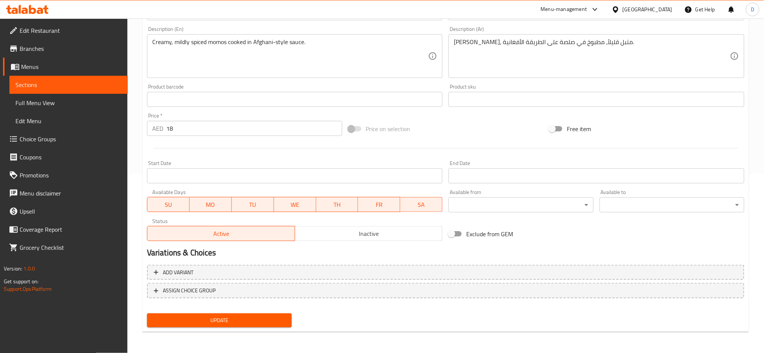
scroll to position [178, 0]
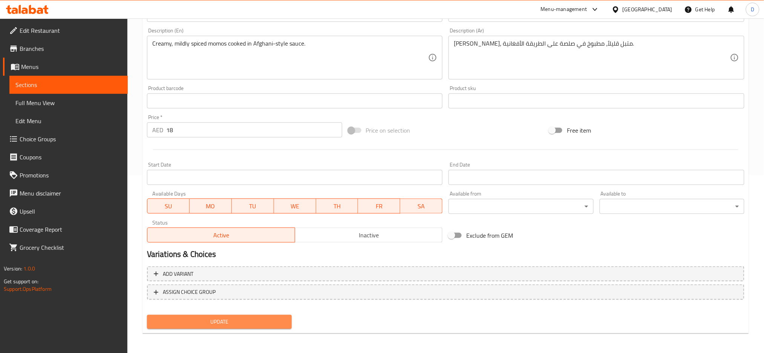
click at [257, 320] on span "Update" at bounding box center [219, 321] width 133 height 9
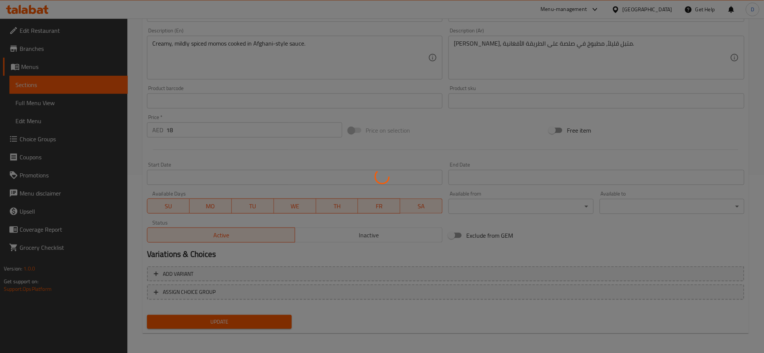
scroll to position [0, 0]
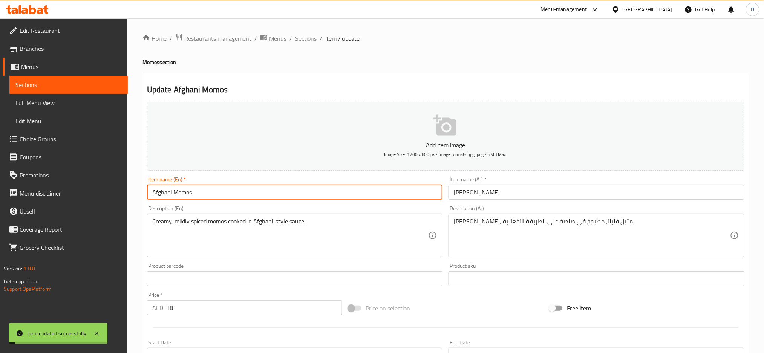
click at [260, 193] on input "Afghani Momos" at bounding box center [295, 192] width 296 height 15
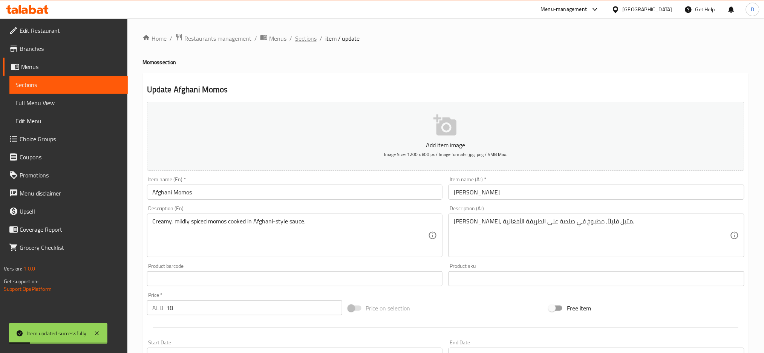
click at [314, 41] on span "Sections" at bounding box center [305, 38] width 21 height 9
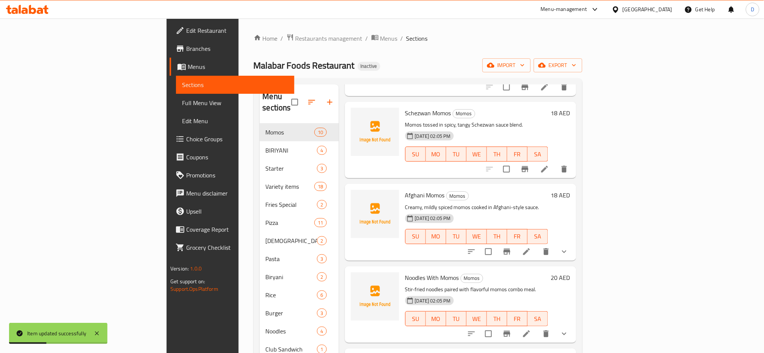
scroll to position [373, 0]
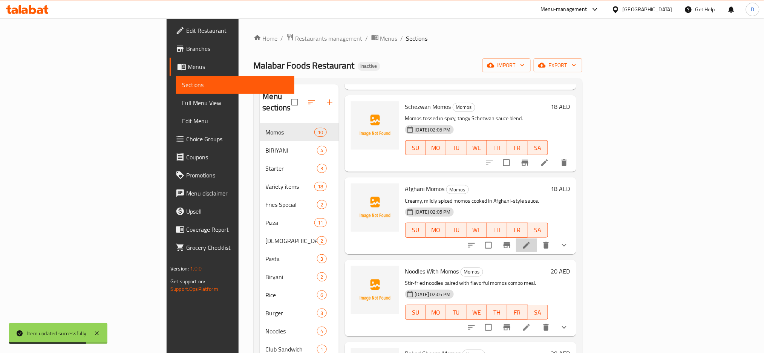
click at [537, 239] on li at bounding box center [526, 246] width 21 height 14
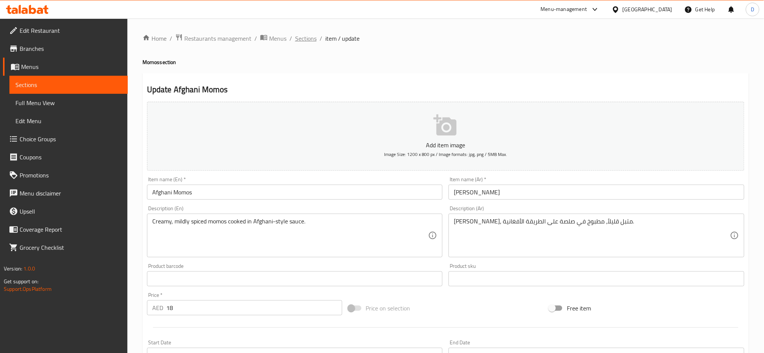
click at [309, 39] on span "Sections" at bounding box center [305, 38] width 21 height 9
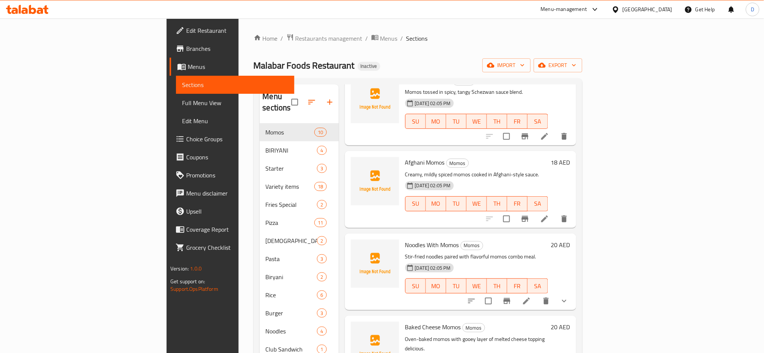
scroll to position [405, 0]
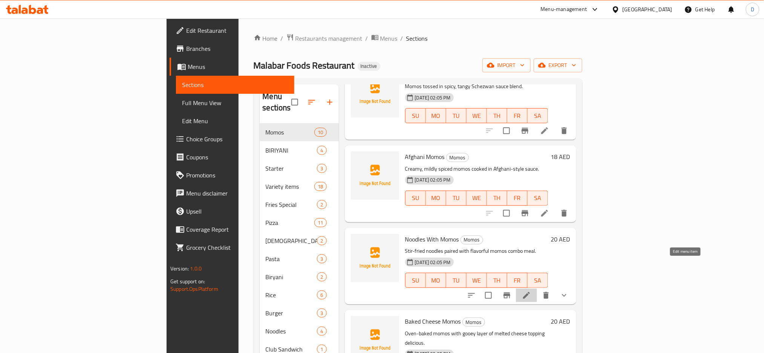
click at [531, 291] on icon at bounding box center [526, 295] width 9 height 9
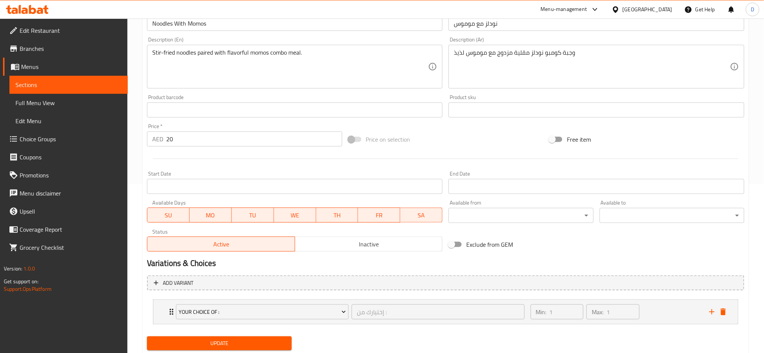
scroll to position [189, 0]
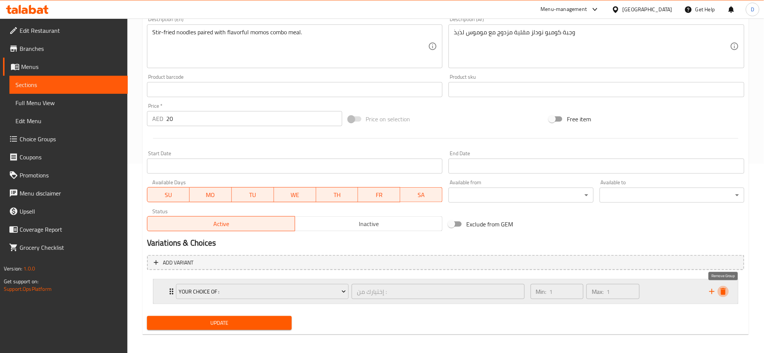
click at [726, 290] on icon "delete" at bounding box center [723, 291] width 5 height 7
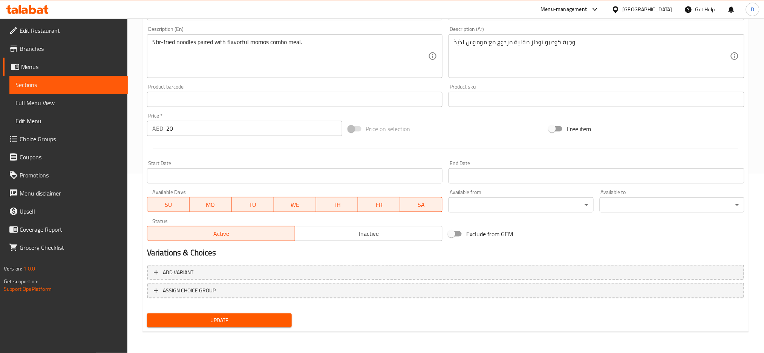
scroll to position [178, 0]
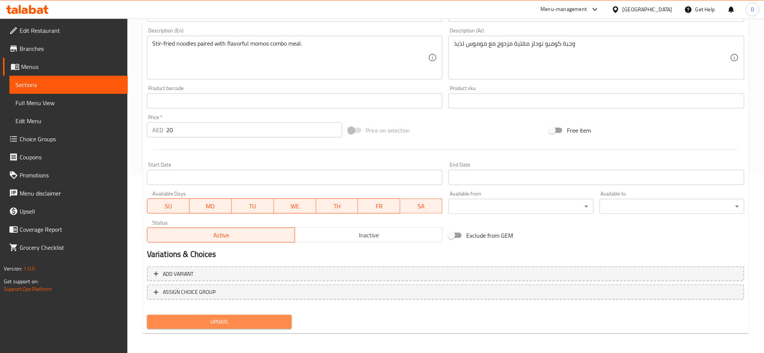
click at [255, 323] on span "Update" at bounding box center [219, 321] width 133 height 9
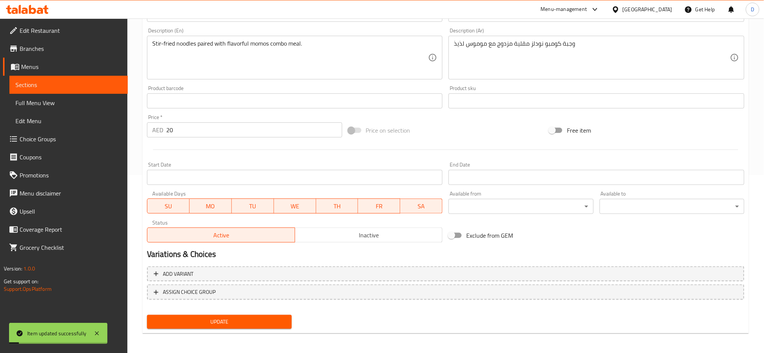
scroll to position [0, 0]
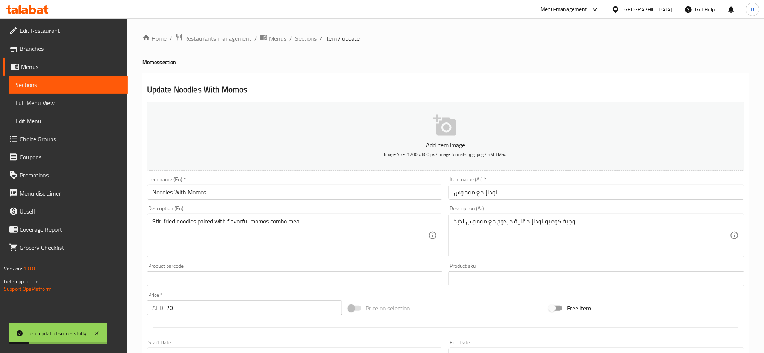
click at [305, 40] on span "Sections" at bounding box center [305, 38] width 21 height 9
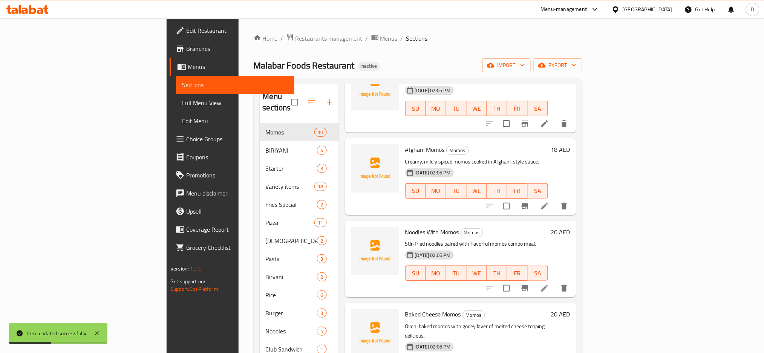
scroll to position [489, 0]
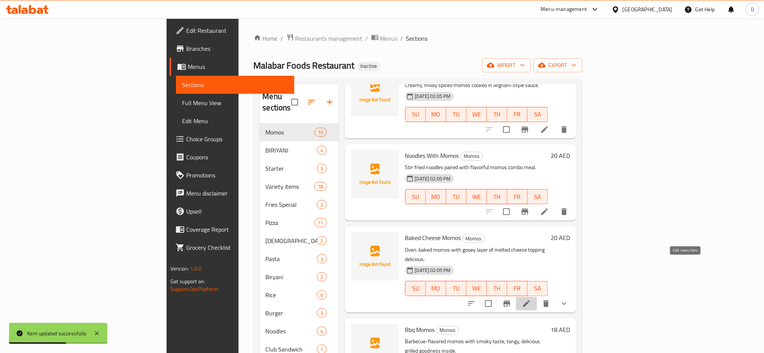
click at [530, 300] on icon at bounding box center [526, 303] width 7 height 7
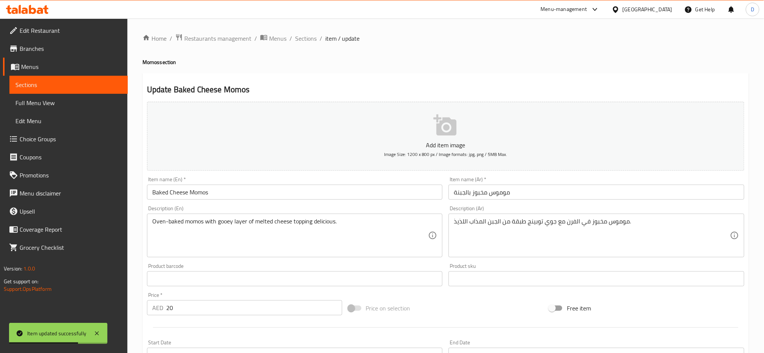
scroll to position [191, 0]
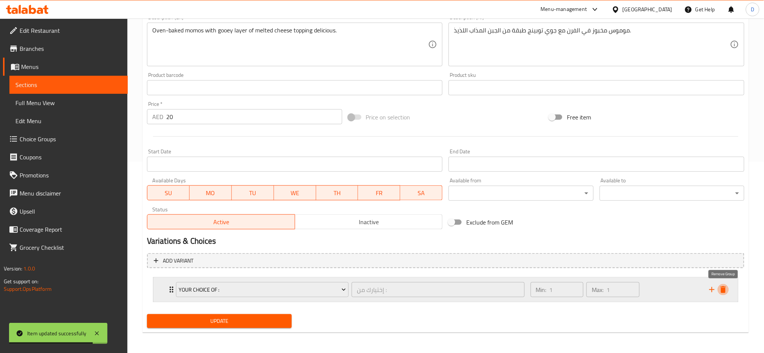
click at [722, 288] on icon "delete" at bounding box center [723, 289] width 5 height 7
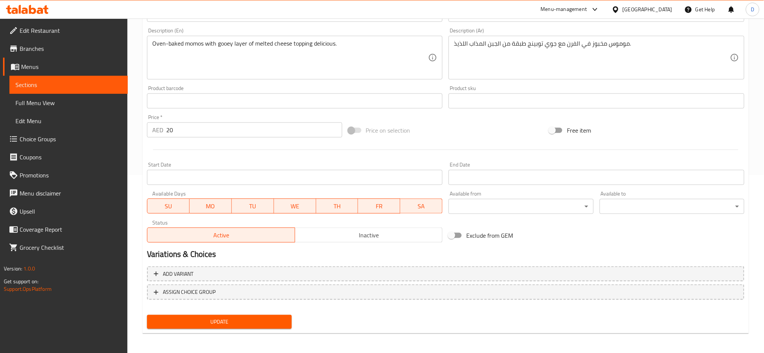
click at [191, 323] on span "Update" at bounding box center [219, 321] width 133 height 9
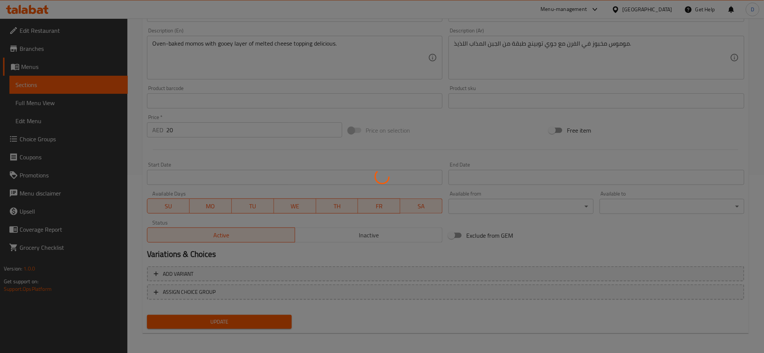
scroll to position [0, 0]
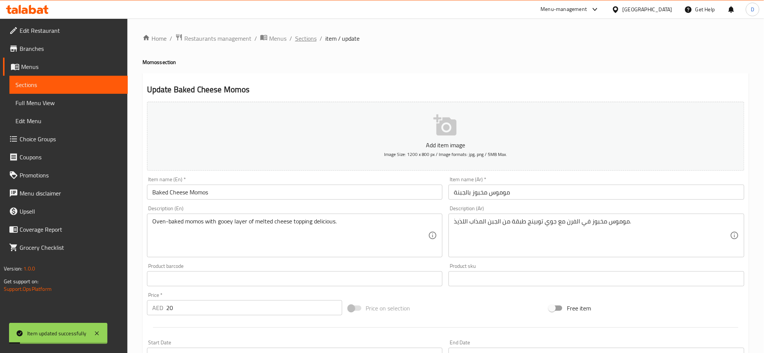
click at [309, 40] on span "Sections" at bounding box center [305, 38] width 21 height 9
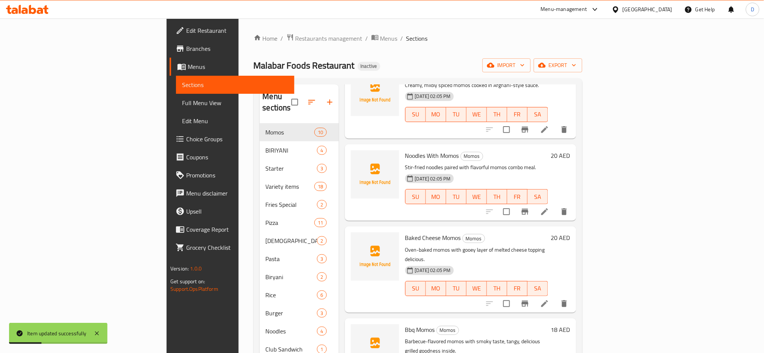
scroll to position [106, 0]
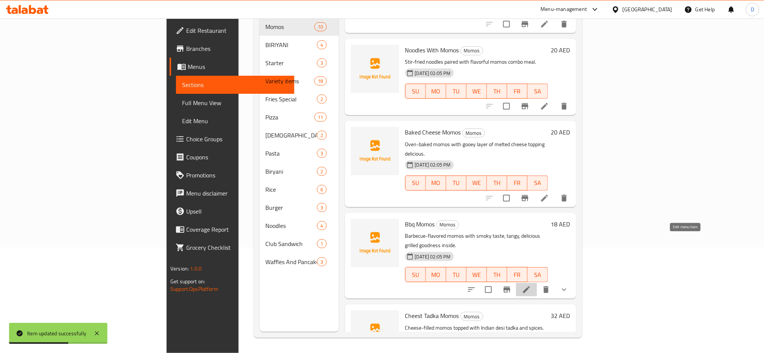
click at [531, 285] on icon at bounding box center [526, 289] width 9 height 9
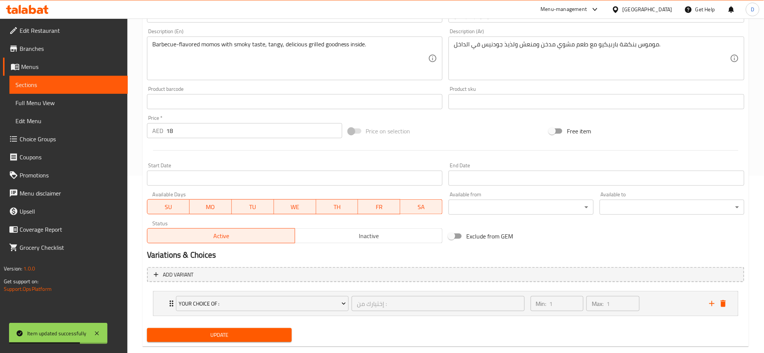
scroll to position [191, 0]
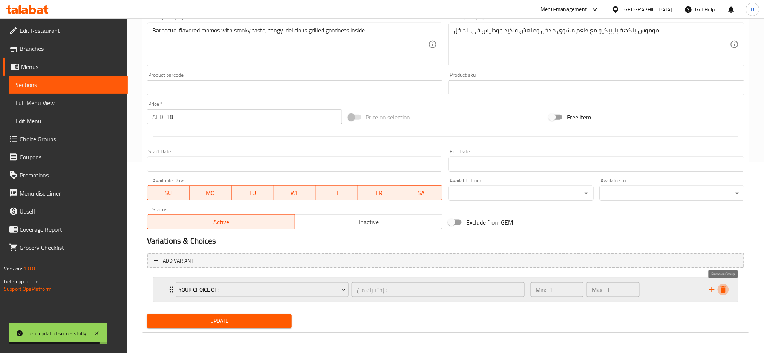
click at [725, 292] on icon "delete" at bounding box center [723, 289] width 5 height 7
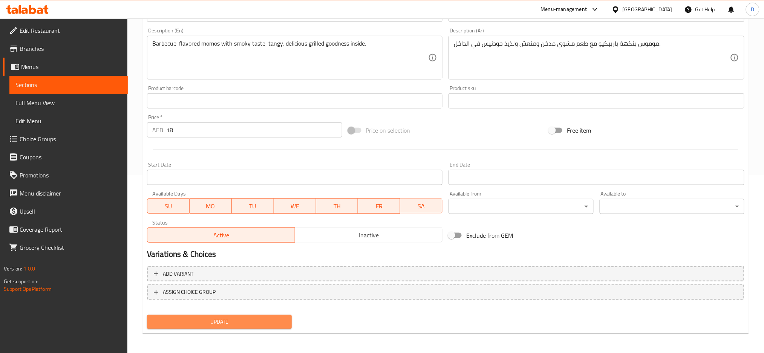
click at [261, 320] on span "Update" at bounding box center [219, 321] width 133 height 9
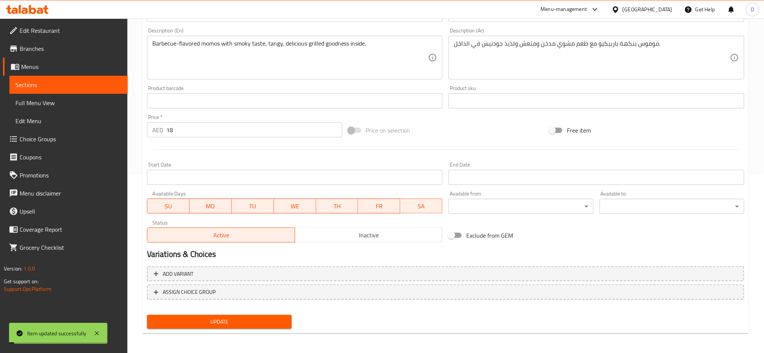
scroll to position [0, 0]
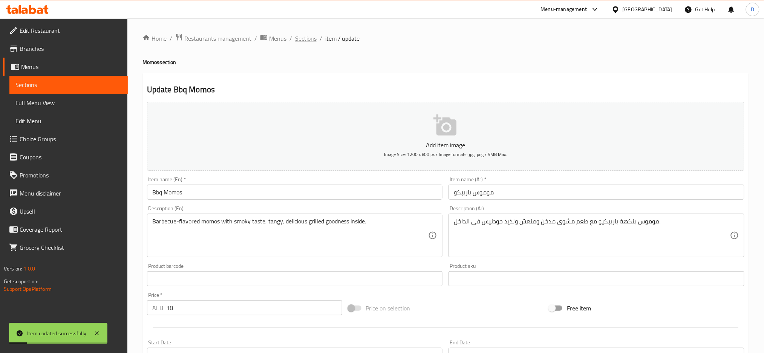
click at [307, 37] on span "Sections" at bounding box center [305, 38] width 21 height 9
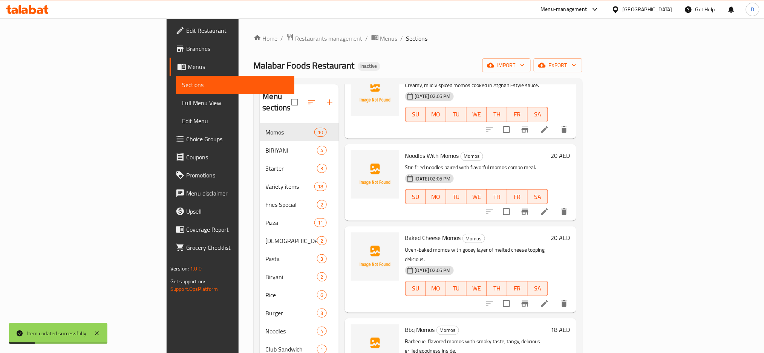
scroll to position [106, 0]
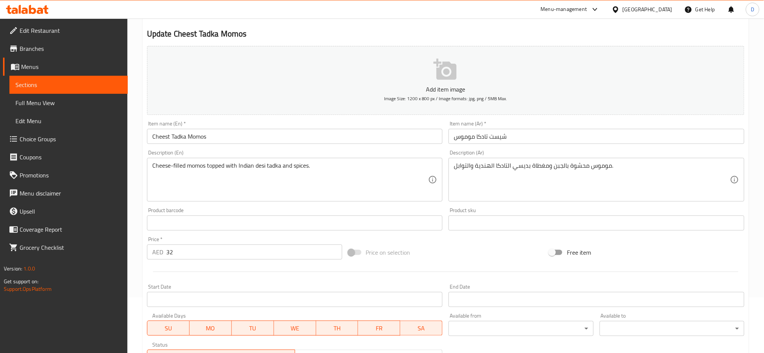
scroll to position [191, 0]
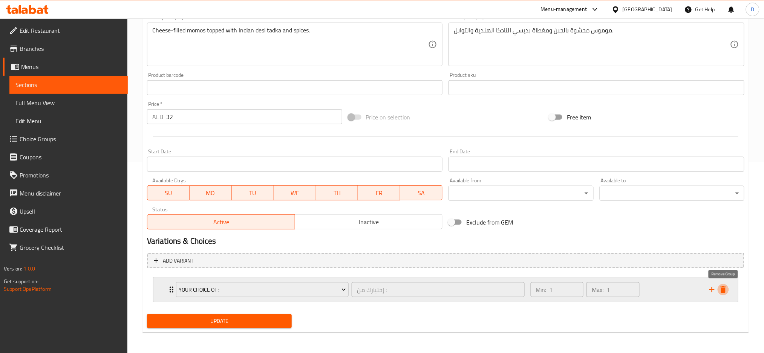
click at [721, 288] on icon "delete" at bounding box center [723, 289] width 9 height 9
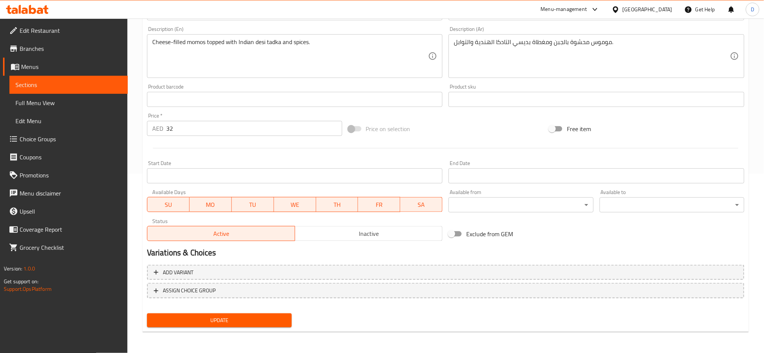
scroll to position [178, 0]
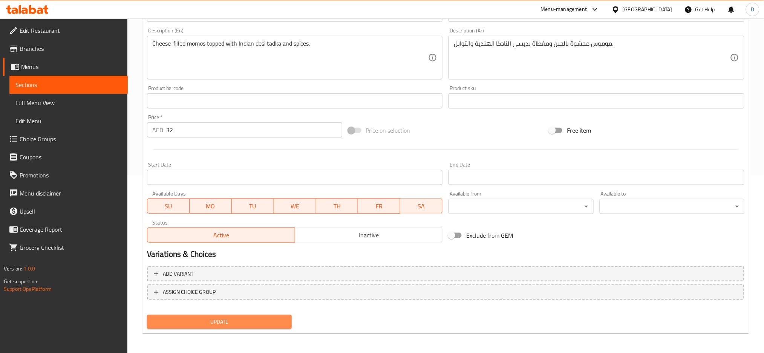
click at [236, 323] on span "Update" at bounding box center [219, 321] width 133 height 9
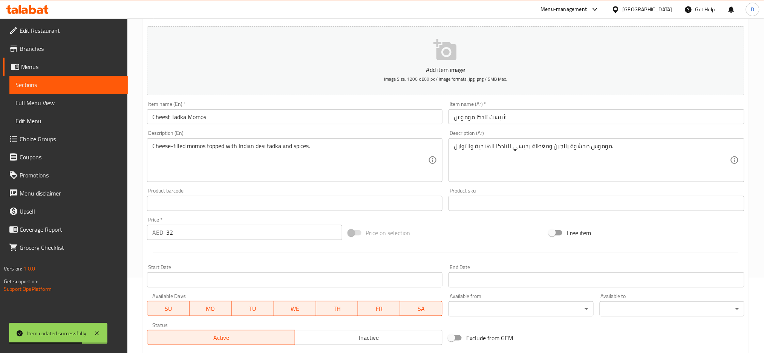
scroll to position [0, 0]
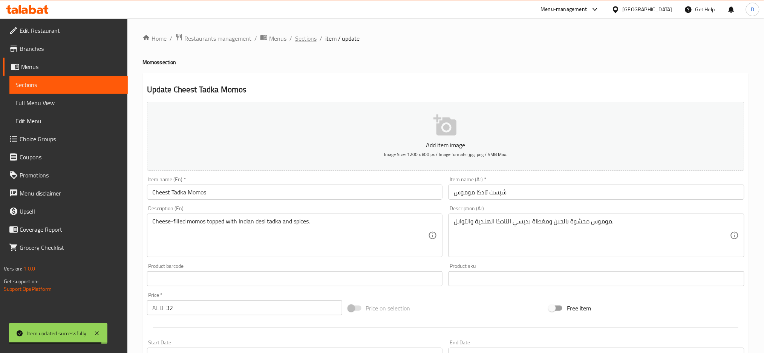
click at [313, 40] on span "Sections" at bounding box center [305, 38] width 21 height 9
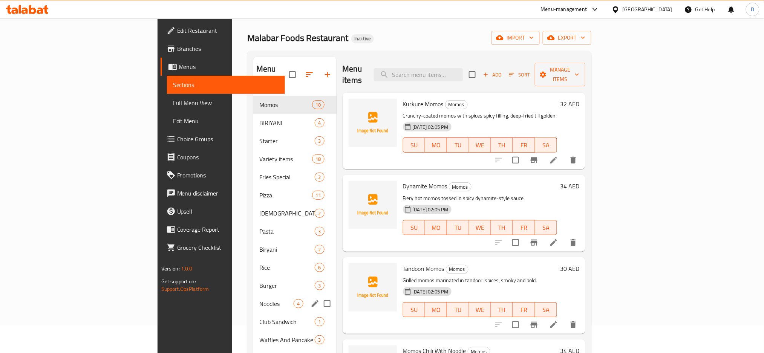
scroll to position [27, 0]
click at [259, 137] on span "Starter" at bounding box center [276, 141] width 34 height 9
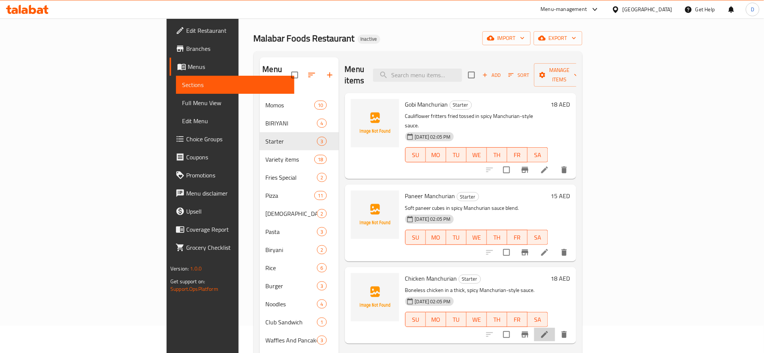
click at [555, 328] on li at bounding box center [544, 335] width 21 height 14
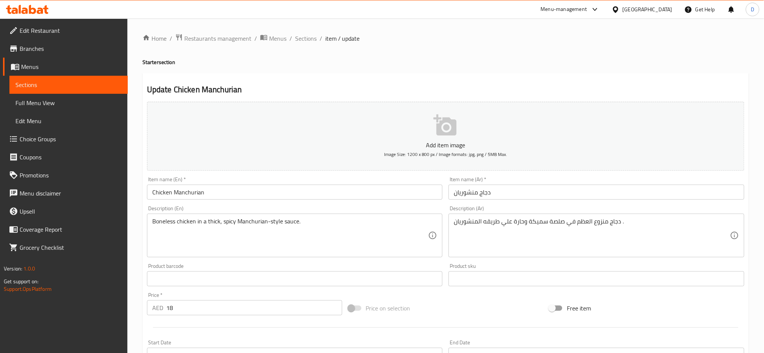
click at [465, 25] on div "Home / Restaurants management / Menus / Sections / item / update Starter sectio…" at bounding box center [445, 275] width 637 height 514
click at [309, 40] on span "Sections" at bounding box center [305, 38] width 21 height 9
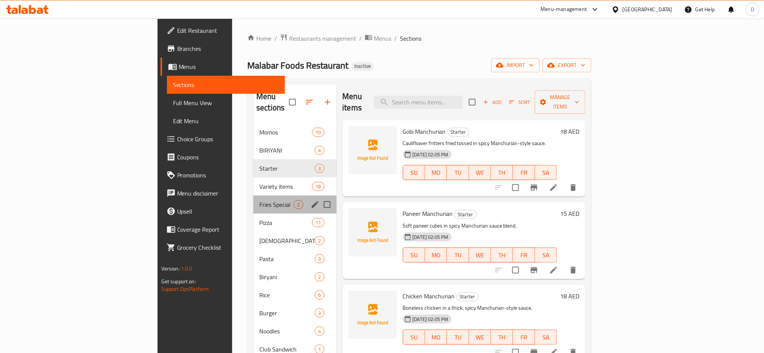
click at [253, 198] on div "Fries Special 2" at bounding box center [294, 205] width 83 height 18
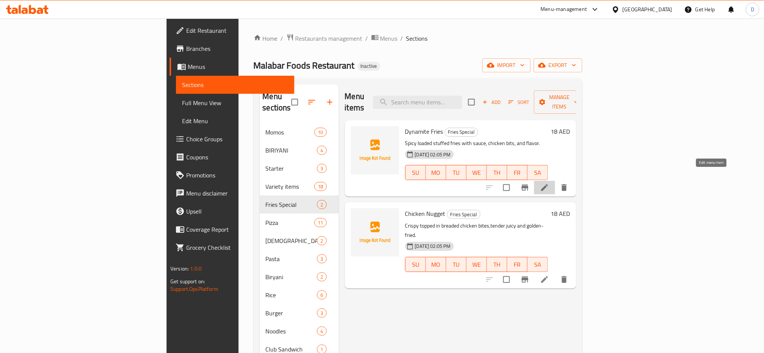
click at [549, 183] on icon at bounding box center [544, 187] width 9 height 9
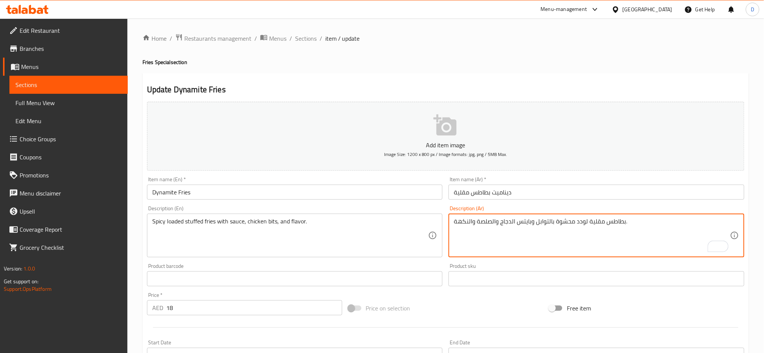
click at [587, 222] on textarea "بطاطس مقلية لودد محشوة بالتوابل وبايتس الدجاج والصلصة والنكهة." at bounding box center [592, 236] width 276 height 36
type textarea "بطاطس مقلية حارة لودد محشوة بالتوابل وبايتس الدجاج والصلصة والنكهة."
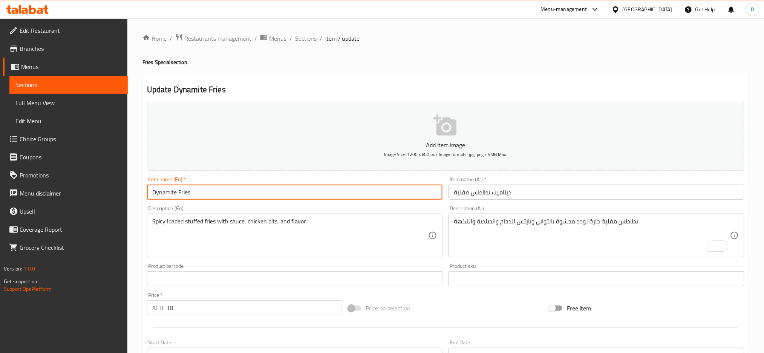
click at [408, 186] on input "Dynamite Fries" at bounding box center [295, 192] width 296 height 15
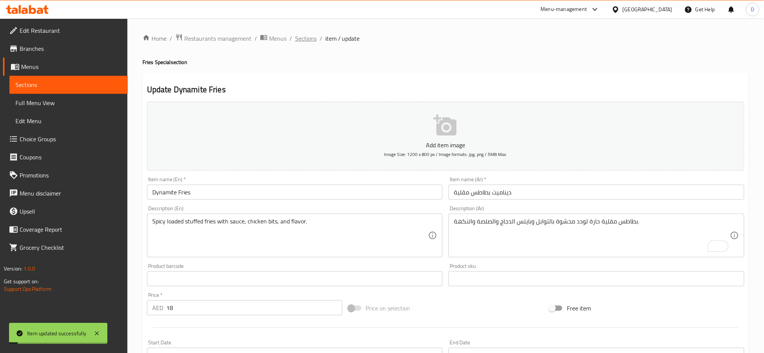
click at [308, 39] on span "Sections" at bounding box center [305, 38] width 21 height 9
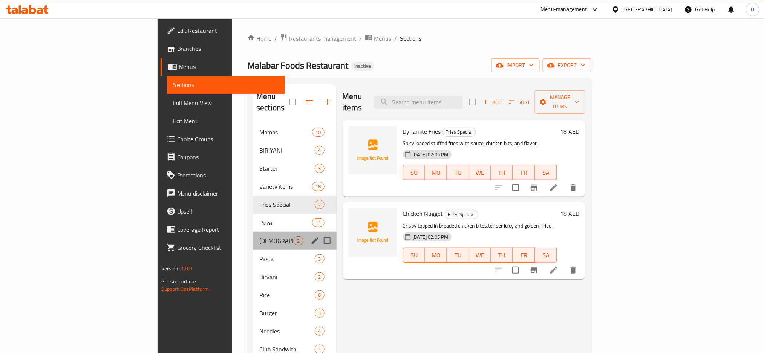
click at [253, 232] on div "Indian 2" at bounding box center [294, 241] width 83 height 18
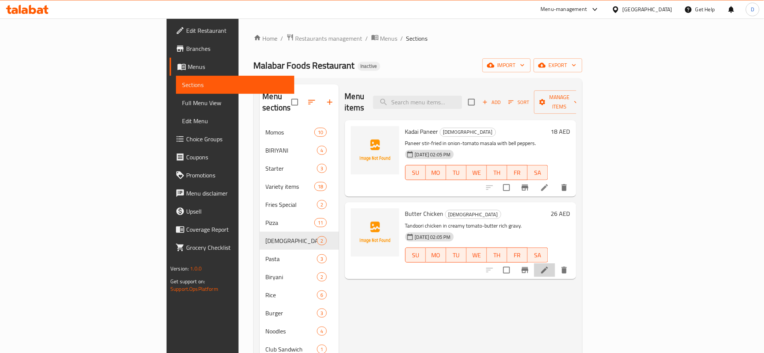
click at [555, 263] on li at bounding box center [544, 270] width 21 height 14
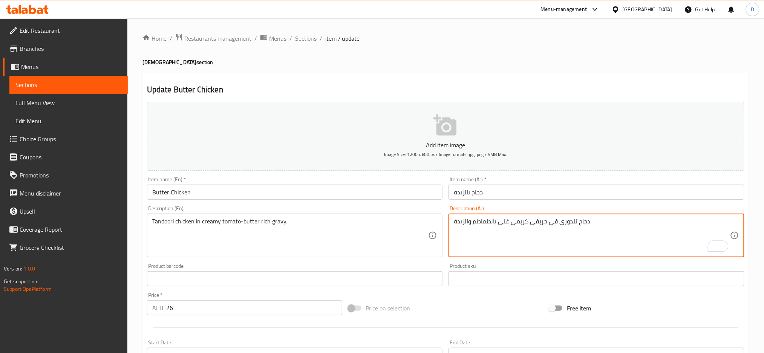
type textarea "دجاج تندوري في جريفي كريمي غني بالطماطم والزبدة."
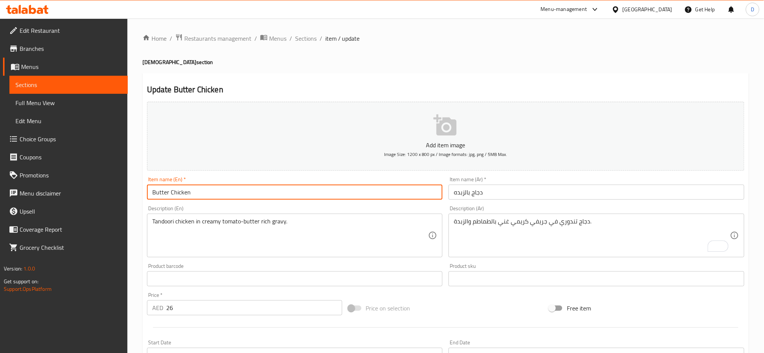
click at [389, 191] on input "Butter Chicken" at bounding box center [295, 192] width 296 height 15
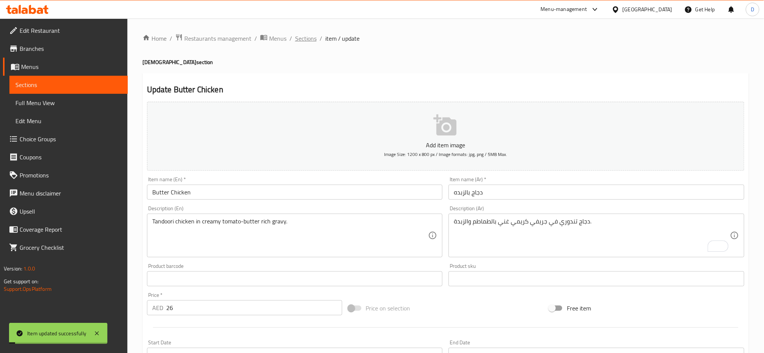
click at [311, 42] on span "Sections" at bounding box center [305, 38] width 21 height 9
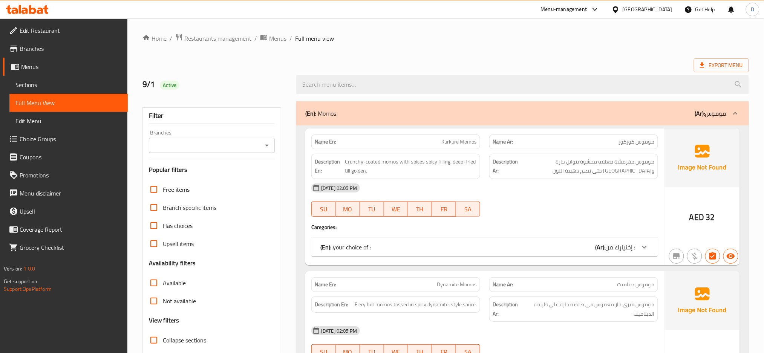
click at [403, 196] on div "[DATE] 02:05 PM" at bounding box center [485, 188] width 356 height 18
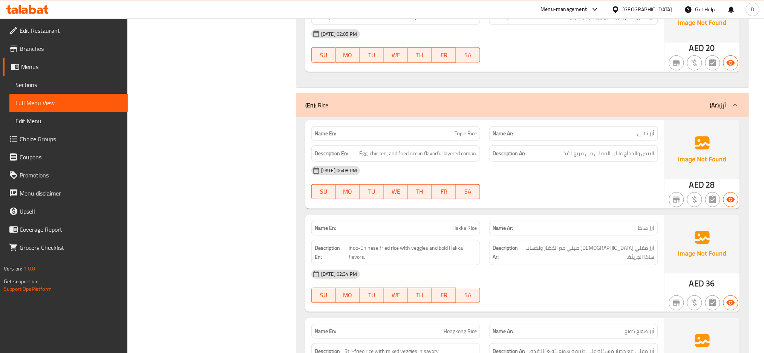
scroll to position [6355, 0]
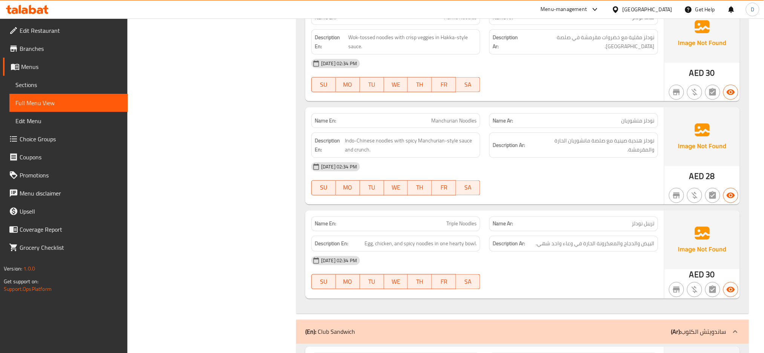
scroll to position [7752, 0]
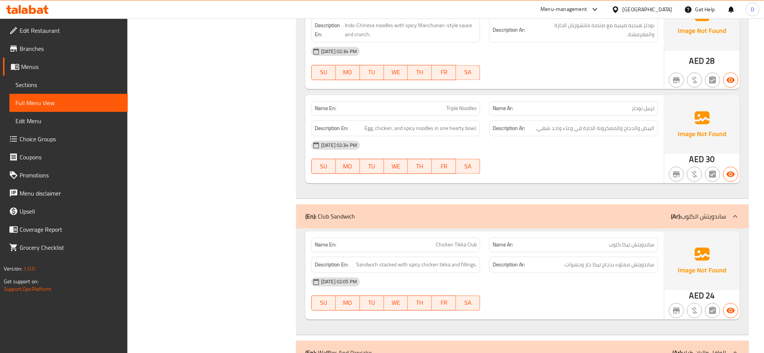
copy span "Triple Noodles"
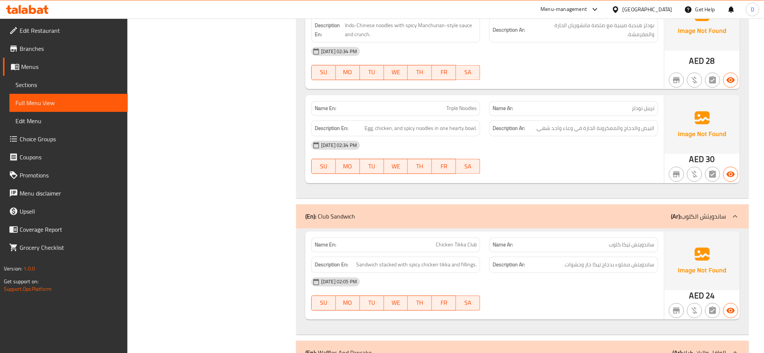
scroll to position [0, 0]
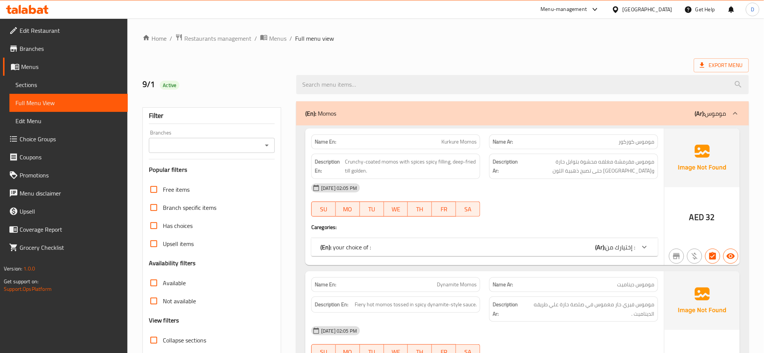
click at [492, 249] on div "(En): your choice of : (Ar): إختيارك من :" at bounding box center [477, 247] width 315 height 9
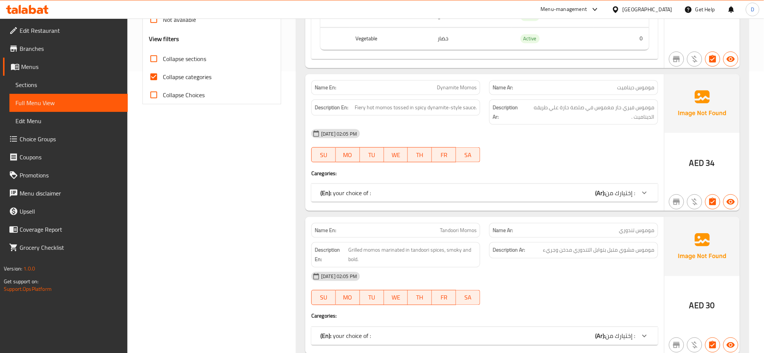
scroll to position [287, 0]
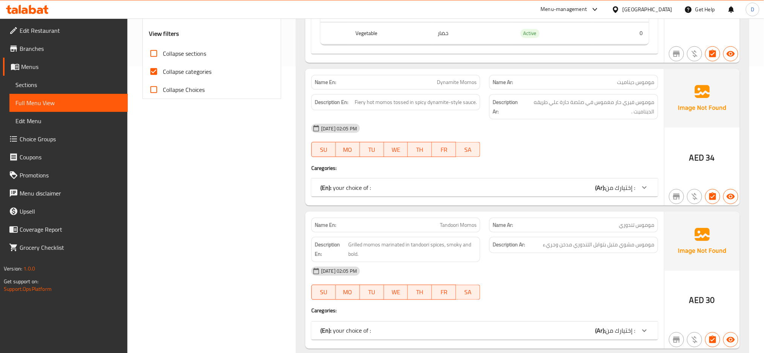
click at [606, 127] on div "[DATE] 02:05 PM" at bounding box center [485, 128] width 356 height 18
click at [205, 70] on span "Collapse categories" at bounding box center [187, 71] width 49 height 9
click at [163, 70] on input "Collapse categories" at bounding box center [154, 72] width 18 height 18
checkbox input "false"
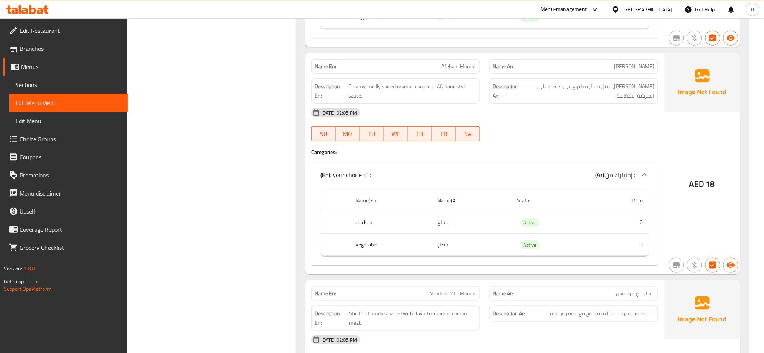
scroll to position [1213, 0]
click at [469, 67] on span "Afghani Momos" at bounding box center [458, 66] width 35 height 8
copy span "Afghani Momos"
click at [469, 67] on span "Afghani Momos" at bounding box center [458, 66] width 35 height 8
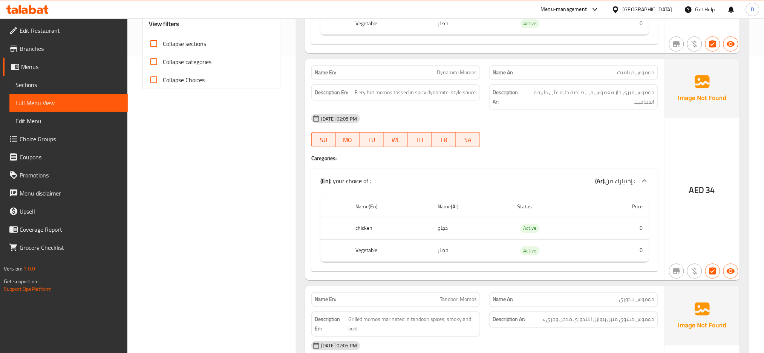
scroll to position [0, 0]
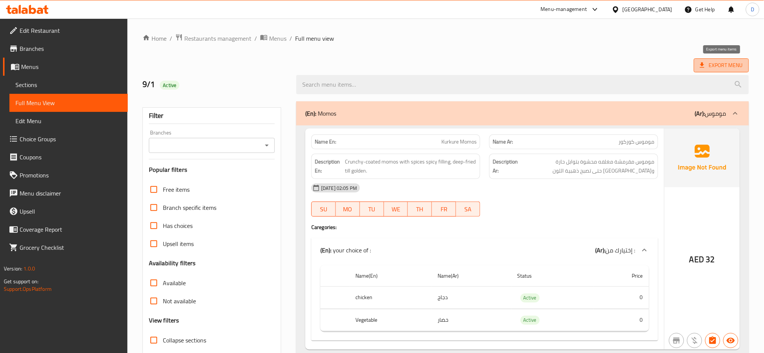
click at [717, 65] on span "Export Menu" at bounding box center [721, 65] width 43 height 9
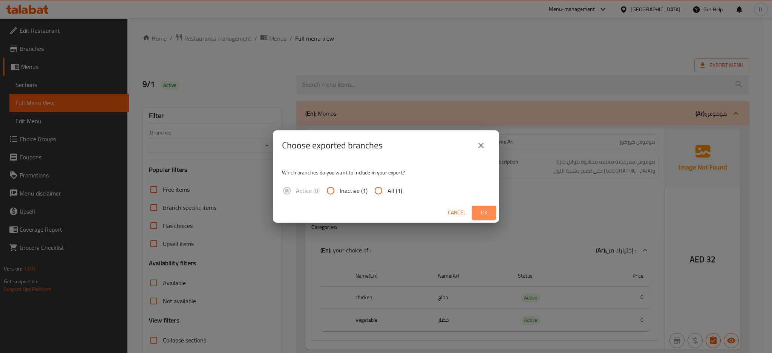
click at [489, 207] on button "Ok" at bounding box center [484, 213] width 24 height 14
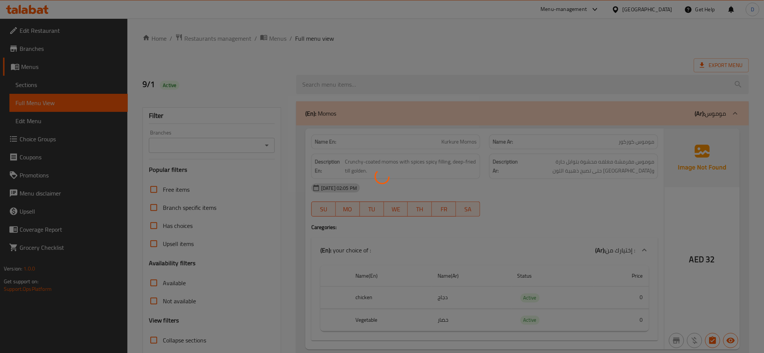
click at [455, 61] on div at bounding box center [382, 176] width 764 height 353
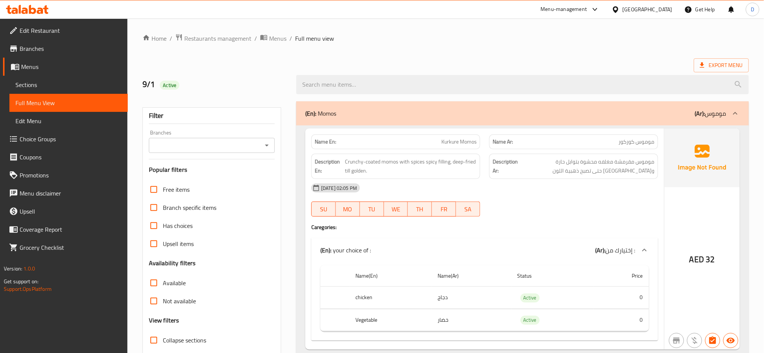
click at [556, 216] on div at bounding box center [574, 216] width 178 height 9
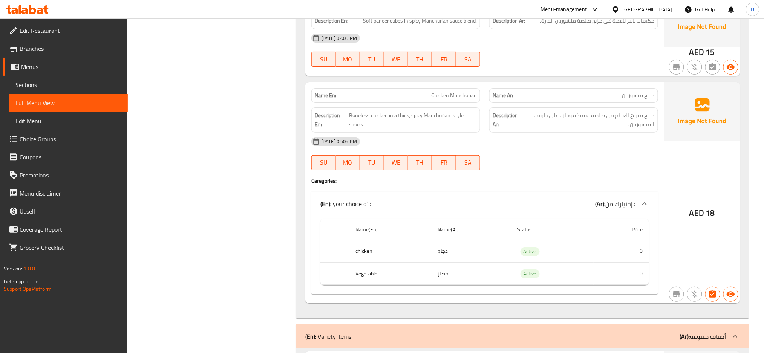
scroll to position [3152, 0]
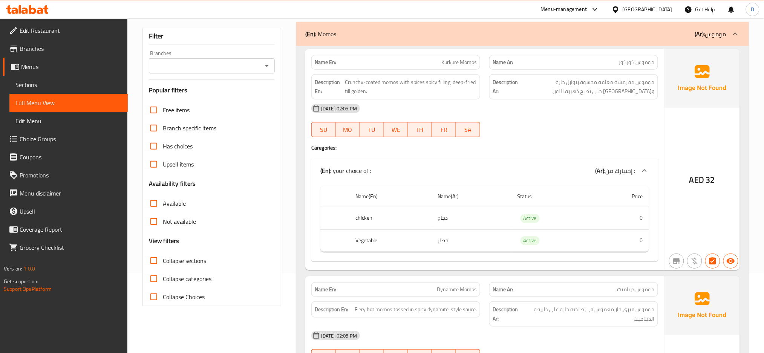
scroll to position [0, 0]
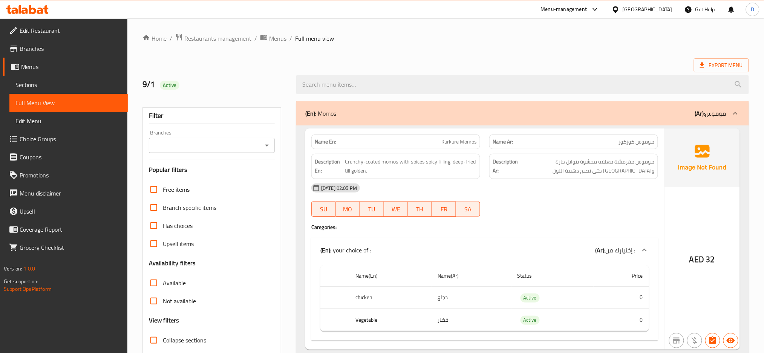
click at [377, 43] on ol "Home / Restaurants management / Menus / Full menu view" at bounding box center [445, 39] width 607 height 10
click at [508, 208] on div "01-09-2025 02:05 PM SU MO TU WE TH FR SA" at bounding box center [485, 200] width 356 height 42
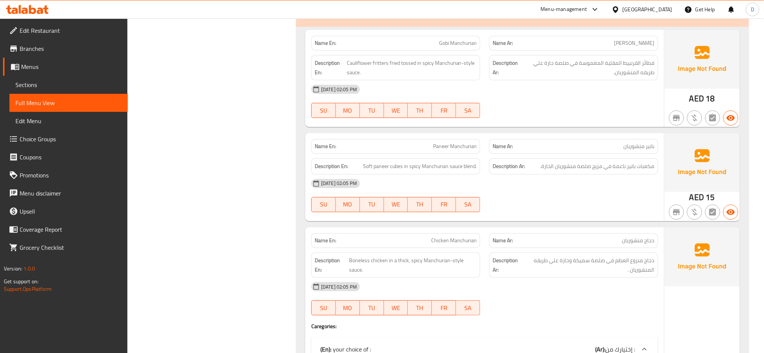
scroll to position [2985, 0]
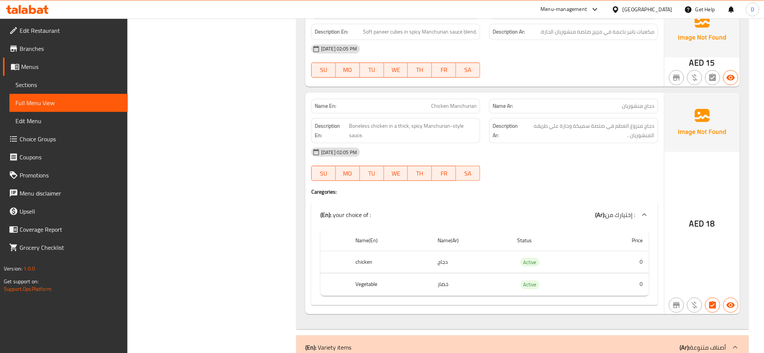
copy span "Chicken Manchurian"
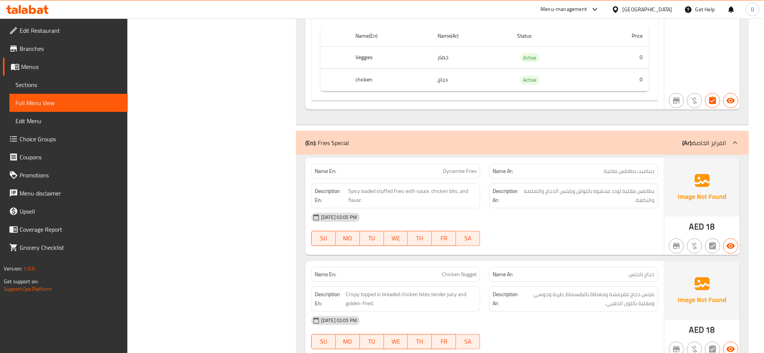
copy span "Dynamite Fries"
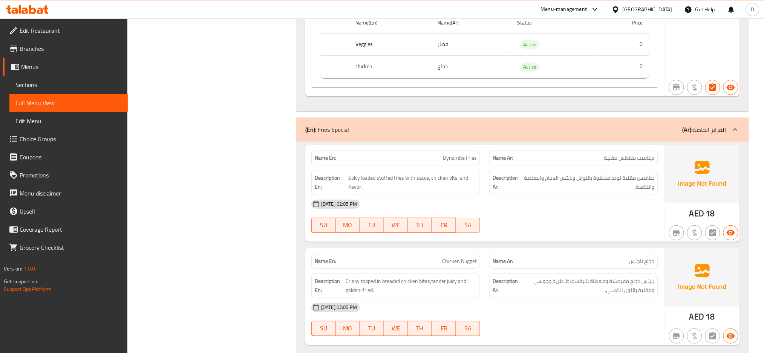
scroll to position [5319, 0]
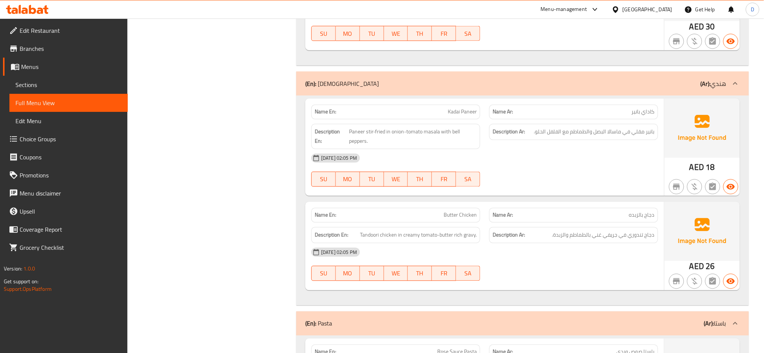
scroll to position [6731, 0]
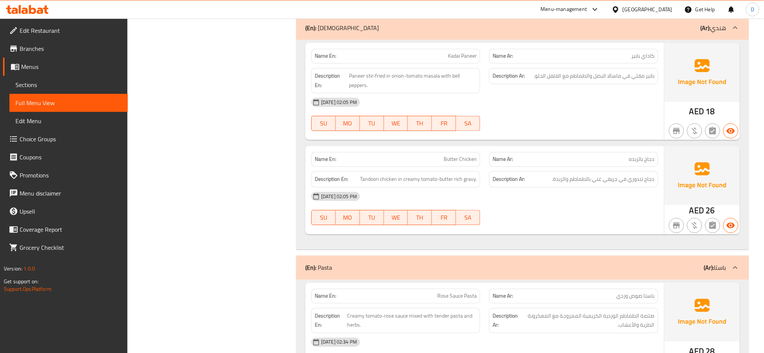
copy span "Butter Chicken"
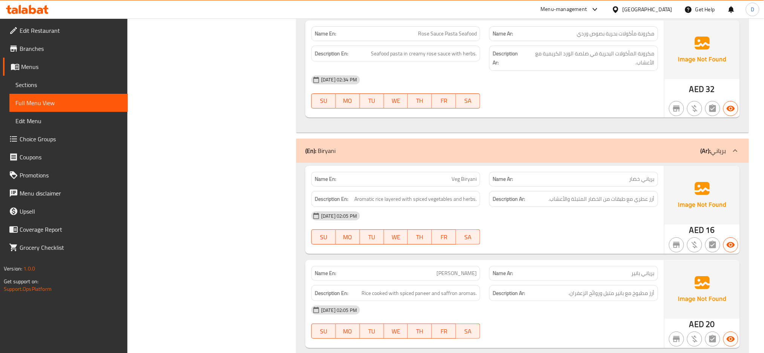
scroll to position [7274, 0]
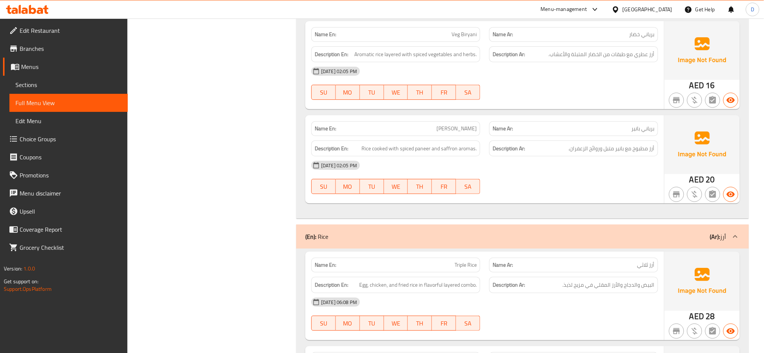
scroll to position [7346, 0]
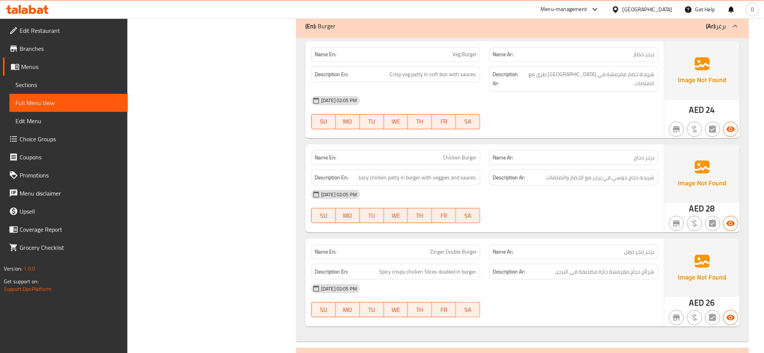
scroll to position [8192, 0]
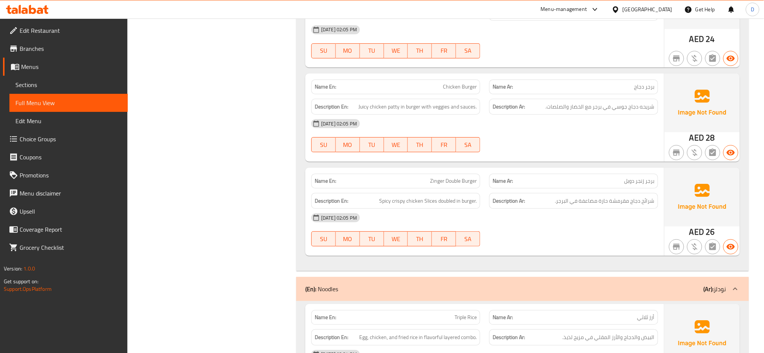
scroll to position [8274, 0]
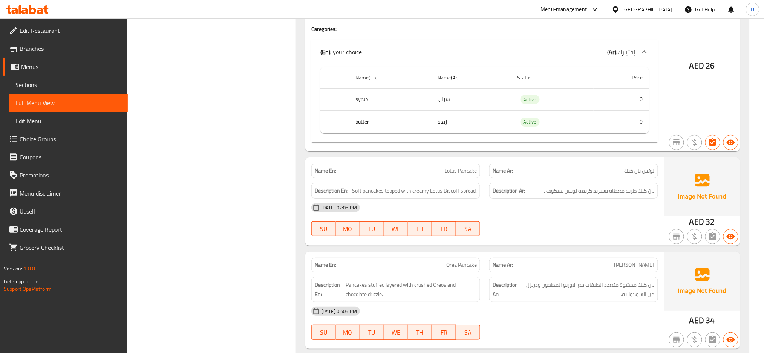
scroll to position [9321, 0]
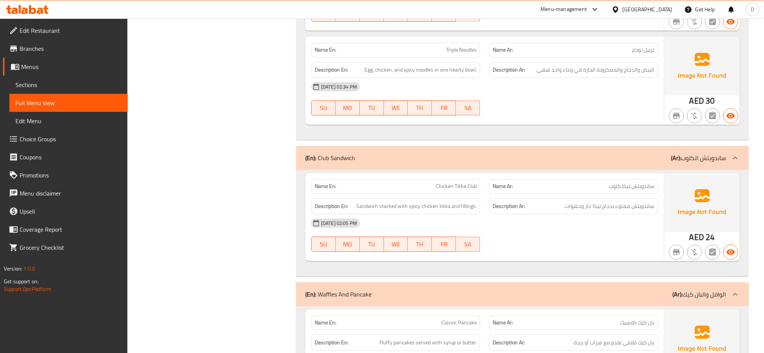
scroll to position [8922, 0]
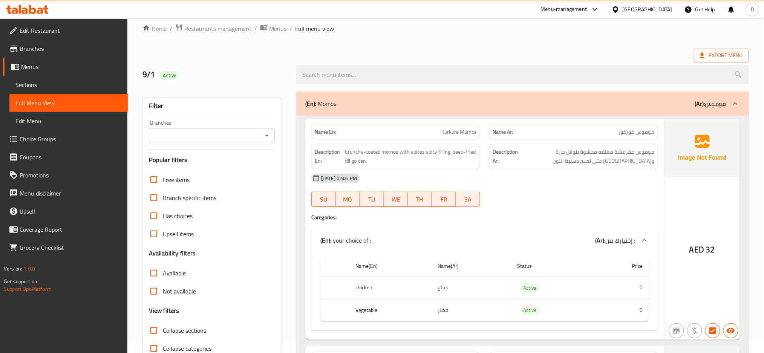
scroll to position [43, 0]
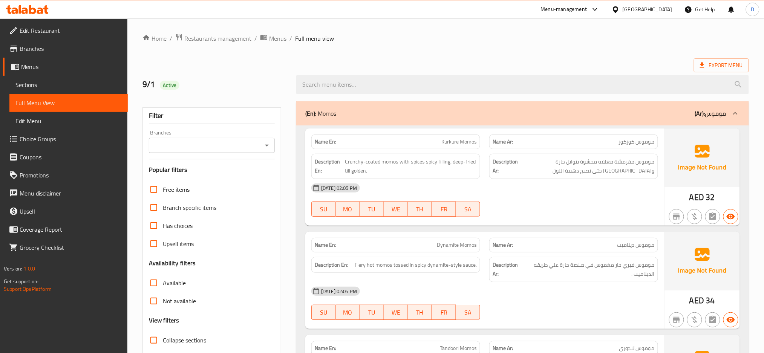
click at [491, 174] on div "Description Ar: موموس مقرمشة مغلفه محشوة بتوابل حارة و[GEOGRAPHIC_DATA] حتى تصب…" at bounding box center [573, 166] width 169 height 25
click at [712, 63] on span "Export Menu" at bounding box center [721, 65] width 43 height 9
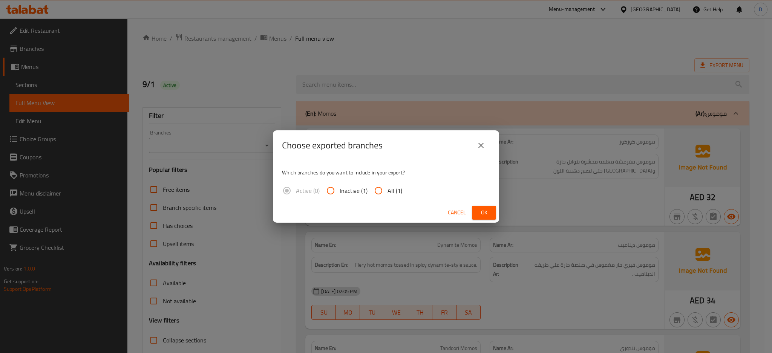
click at [478, 221] on div "Cancel Ok" at bounding box center [386, 213] width 226 height 20
click at [481, 217] on span "Ok" at bounding box center [484, 212] width 12 height 9
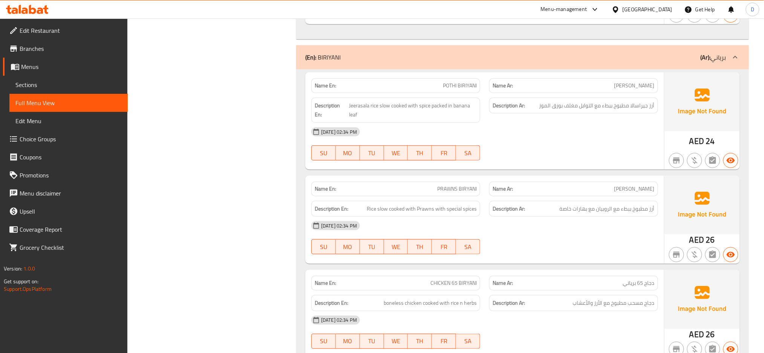
scroll to position [1131, 0]
click at [438, 214] on span "Rice slow cooked with Prawns with special spices" at bounding box center [422, 209] width 110 height 9
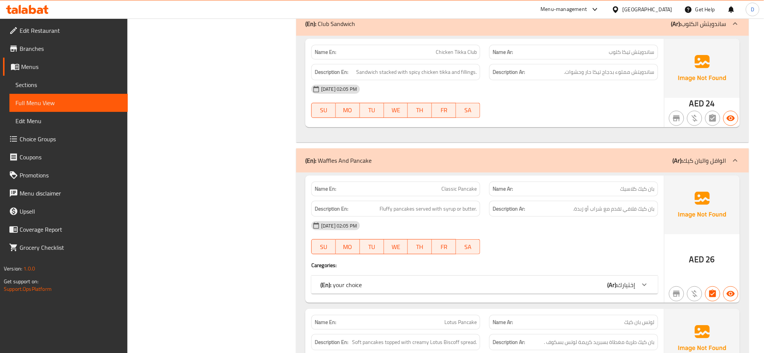
scroll to position [7414, 0]
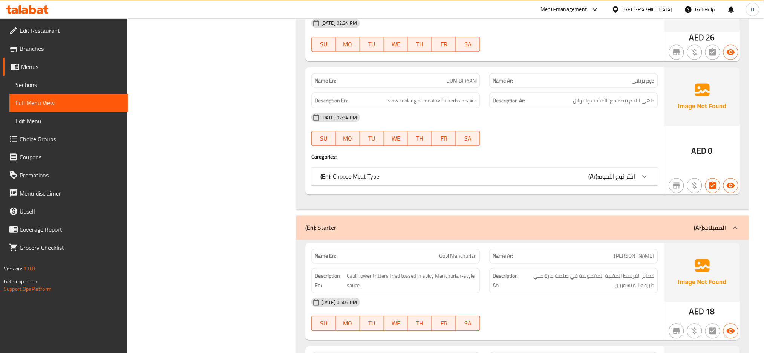
scroll to position [1403, 0]
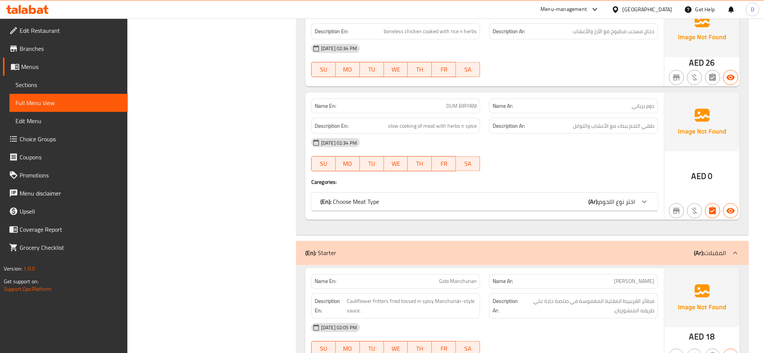
click at [614, 198] on span "اختر نوع اللحوم" at bounding box center [617, 201] width 37 height 11
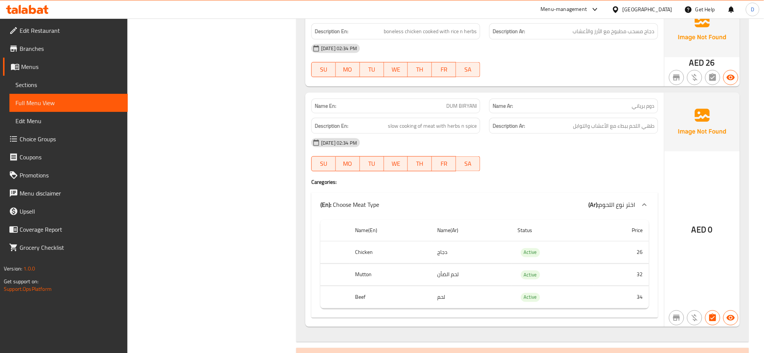
copy span "DUM BIRYANI"
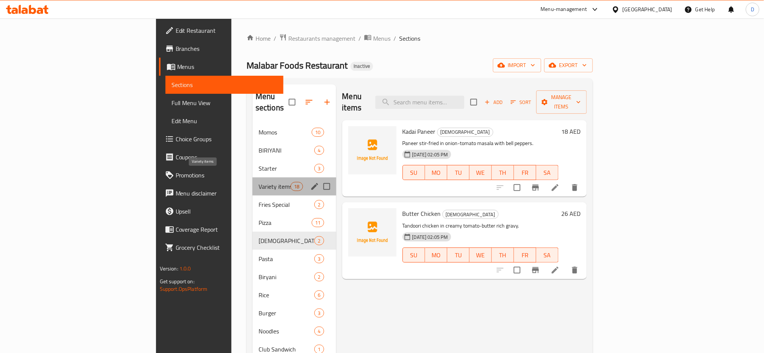
click at [259, 182] on span "Variety items" at bounding box center [275, 186] width 32 height 9
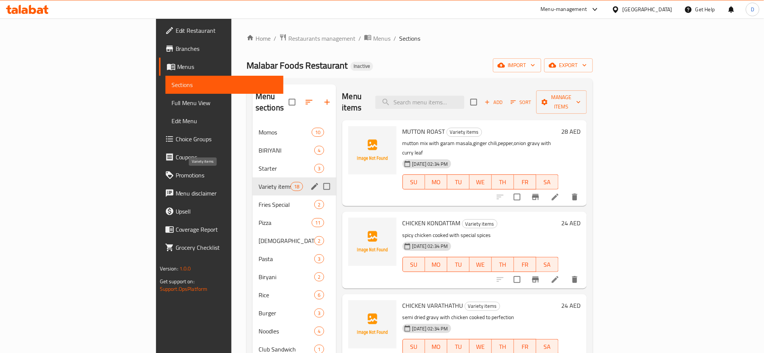
scroll to position [1000, 0]
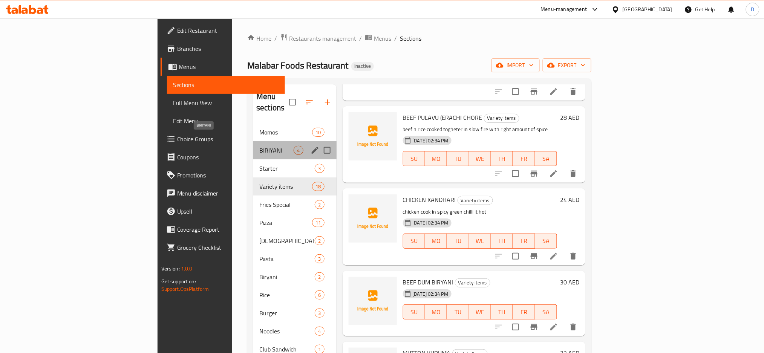
click at [259, 146] on span "BIRIYANI" at bounding box center [276, 150] width 34 height 9
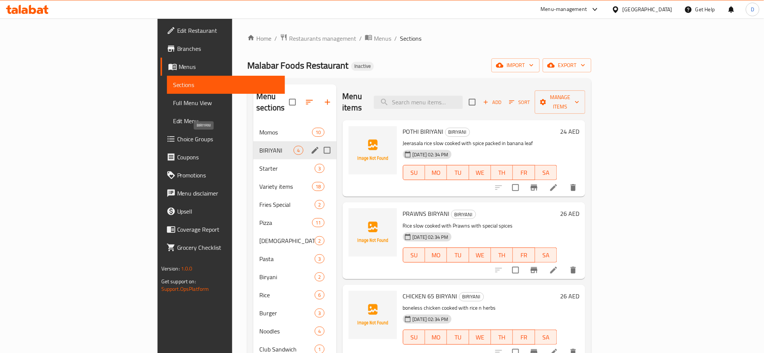
scroll to position [106, 0]
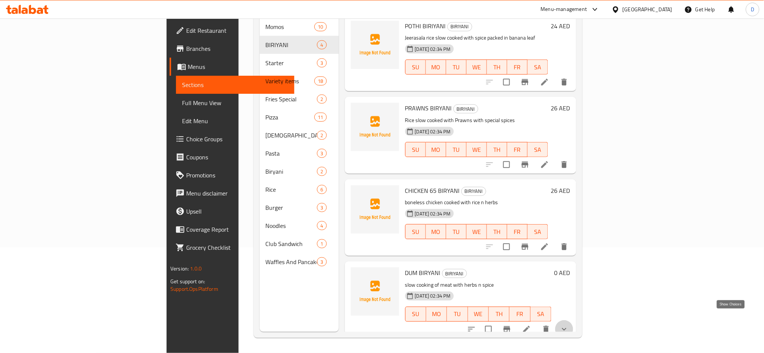
click at [569, 325] on icon "show more" at bounding box center [564, 329] width 9 height 9
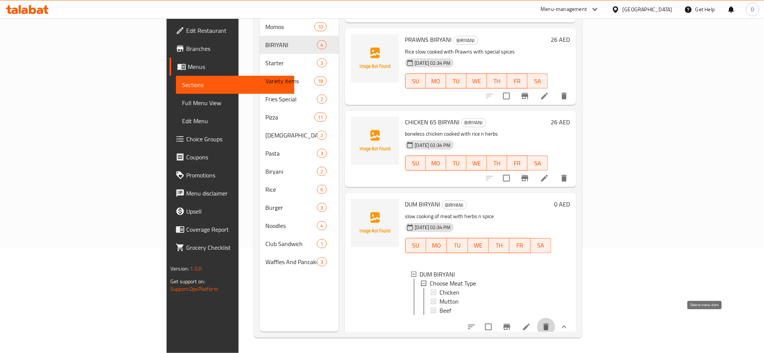
click at [555, 324] on button "delete" at bounding box center [546, 327] width 18 height 18
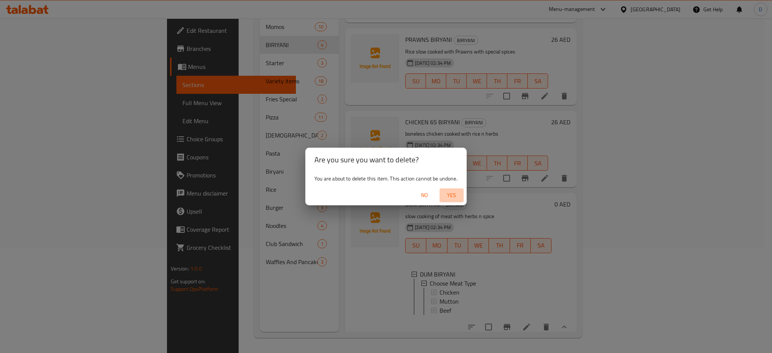
click at [453, 193] on span "Yes" at bounding box center [452, 195] width 18 height 9
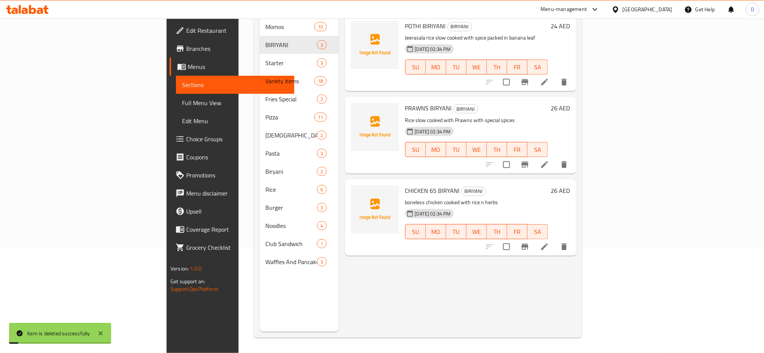
scroll to position [0, 0]
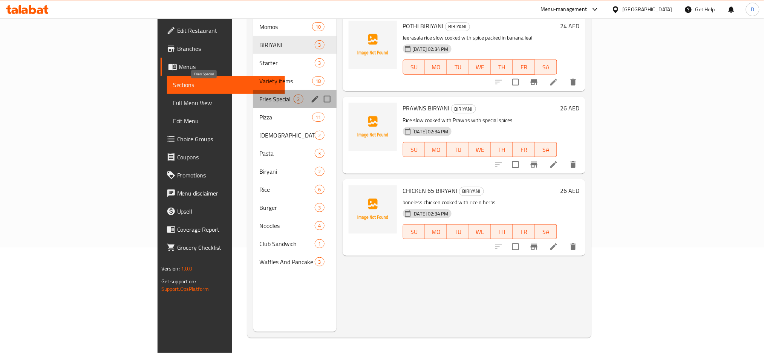
click at [259, 95] on span "Fries Special" at bounding box center [276, 99] width 34 height 9
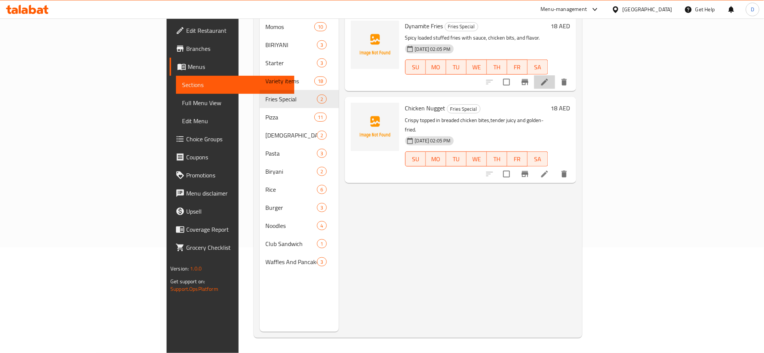
click at [555, 76] on li at bounding box center [544, 82] width 21 height 14
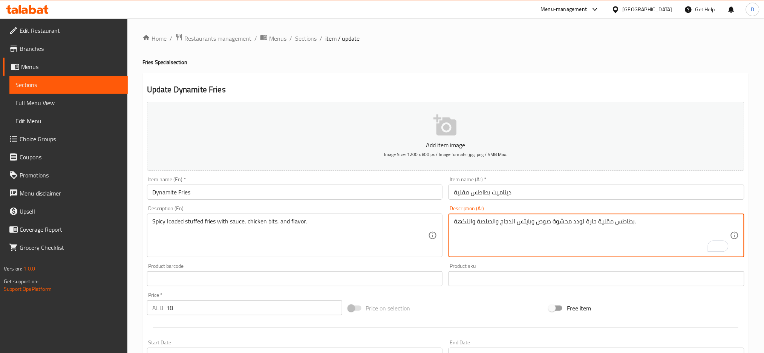
click at [476, 221] on textarea "بطاطس مقلية حارة لودد محشوة صوص وبايتس الدجاج والصلصة والنكهة." at bounding box center [592, 236] width 276 height 36
type textarea "بطاطس مقلية حارة لودد محشوة صوص وبايتس الدجاج والنكهة."
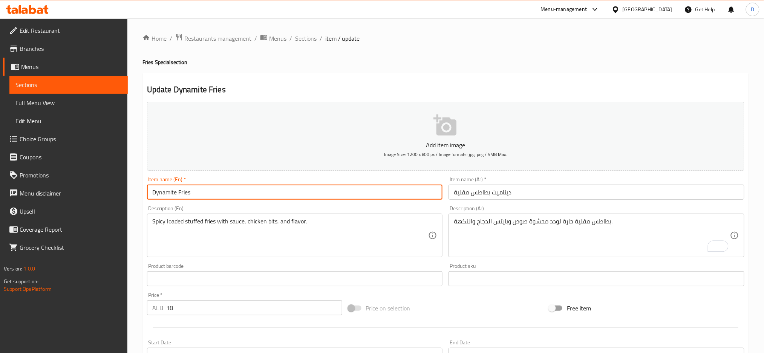
click at [391, 194] on input "Dynamite Fries" at bounding box center [295, 192] width 296 height 15
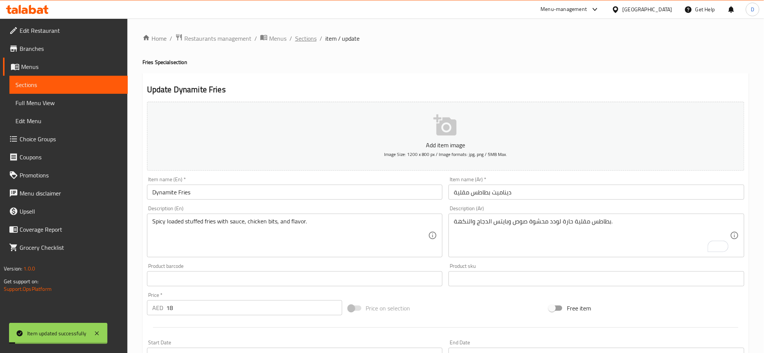
click at [308, 40] on span "Sections" at bounding box center [305, 38] width 21 height 9
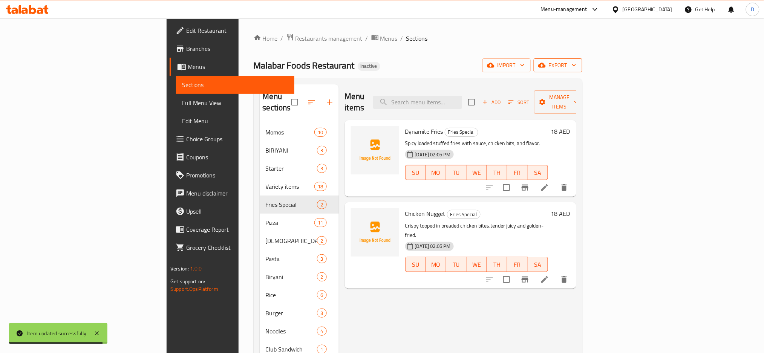
click at [576, 62] on span "export" at bounding box center [558, 65] width 37 height 9
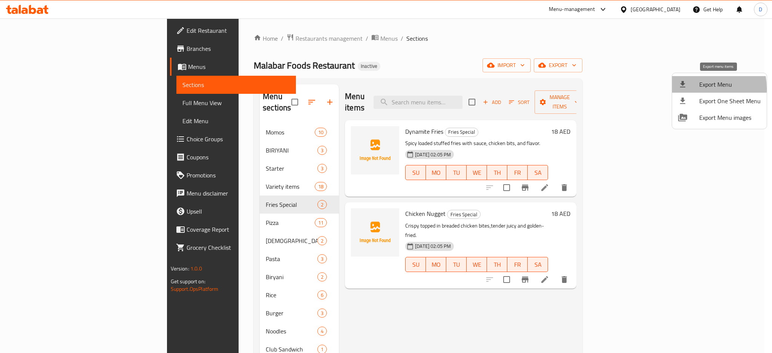
click at [690, 89] on div at bounding box center [688, 84] width 21 height 9
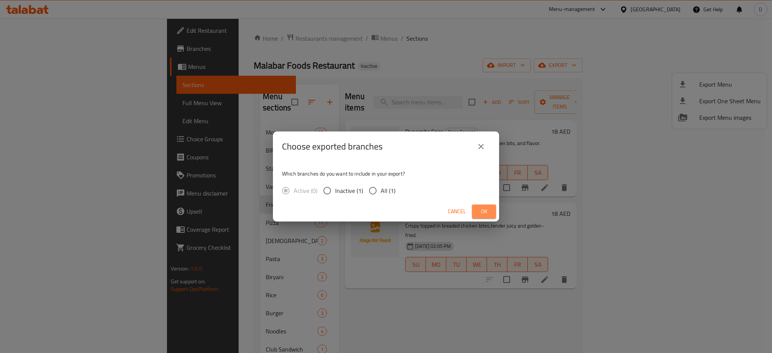
click at [487, 211] on span "Ok" at bounding box center [484, 211] width 12 height 9
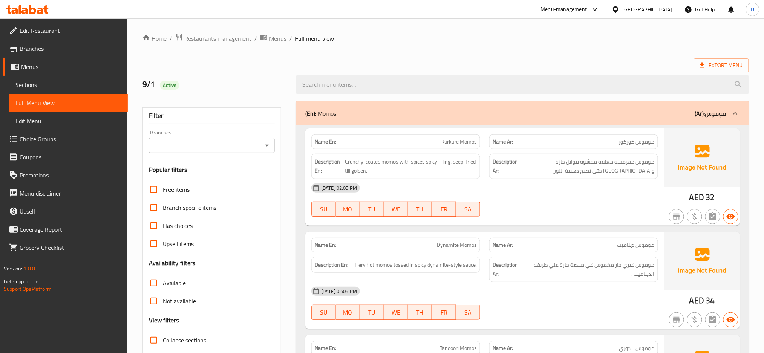
click at [490, 190] on div "[DATE] 02:05 PM" at bounding box center [485, 188] width 356 height 18
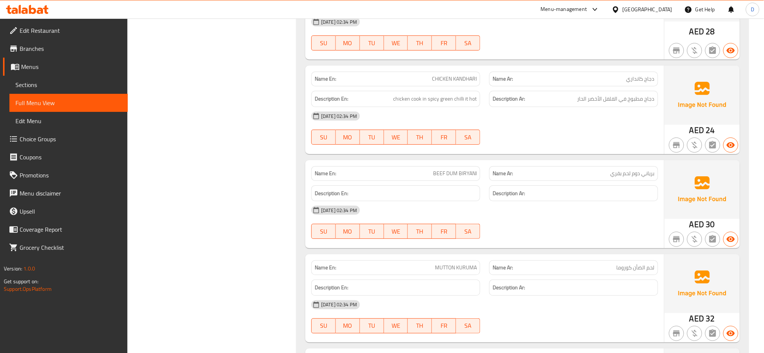
scroll to position [3368, 0]
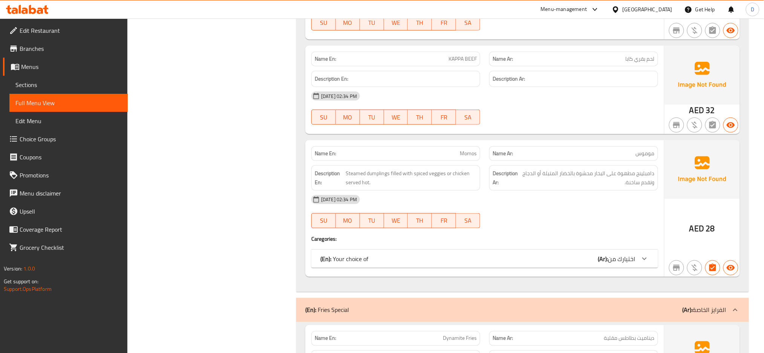
click at [574, 257] on div "(En): Your choice of (Ar): اختيارك من" at bounding box center [484, 259] width 347 height 18
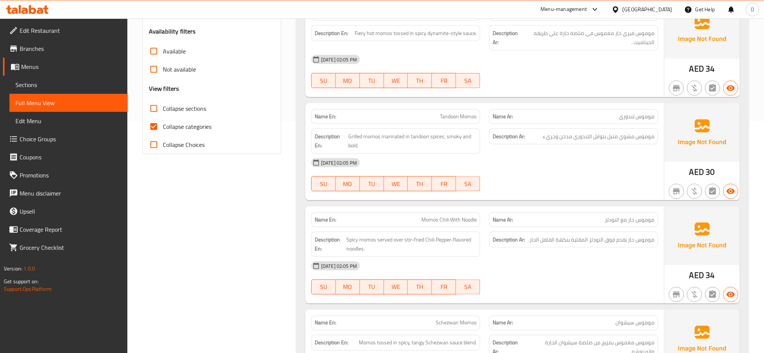
scroll to position [201, 0]
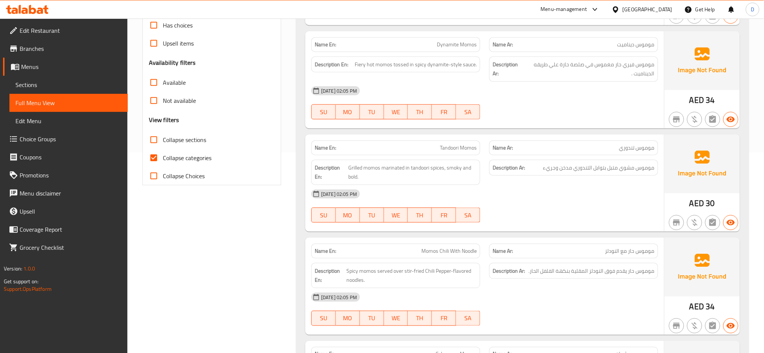
click at [197, 160] on span "Collapse categories" at bounding box center [187, 157] width 49 height 9
click at [163, 160] on input "Collapse categories" at bounding box center [154, 158] width 18 height 18
checkbox input "false"
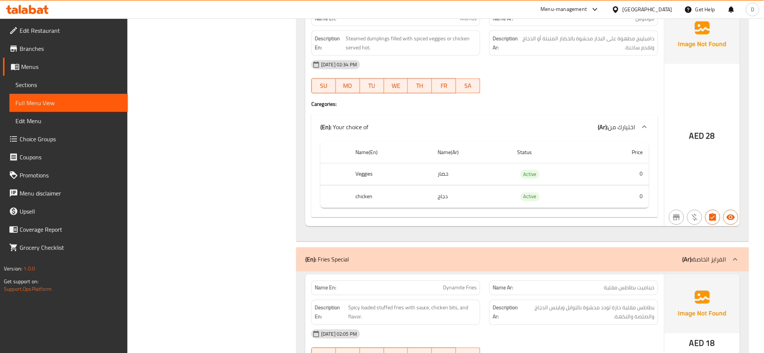
scroll to position [3483, 0]
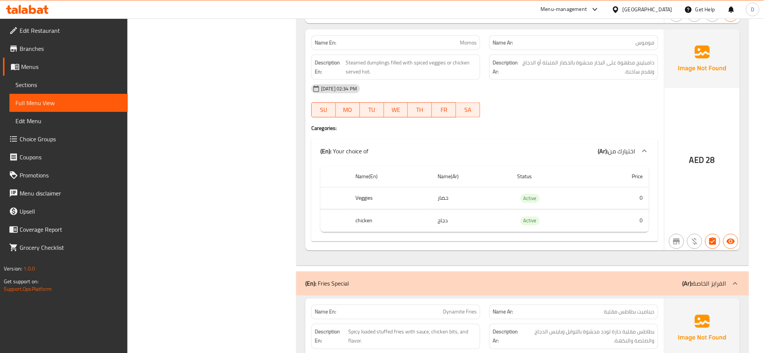
click at [709, 101] on div "AED 28" at bounding box center [702, 139] width 75 height 221
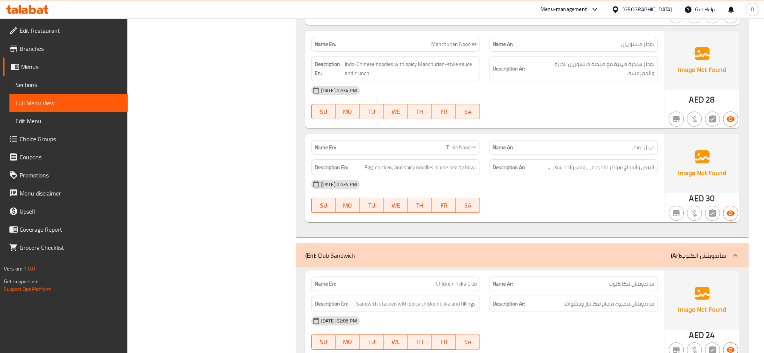
scroll to position [7190, 0]
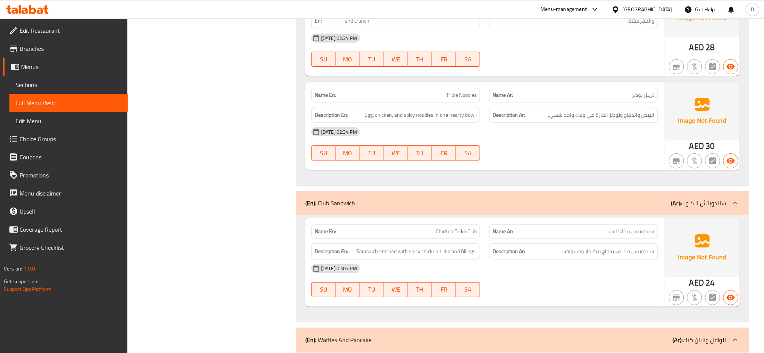
copy span "Triple"
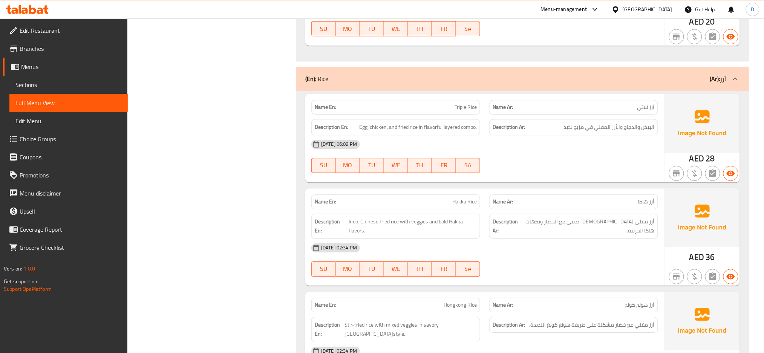
scroll to position [5914, 0]
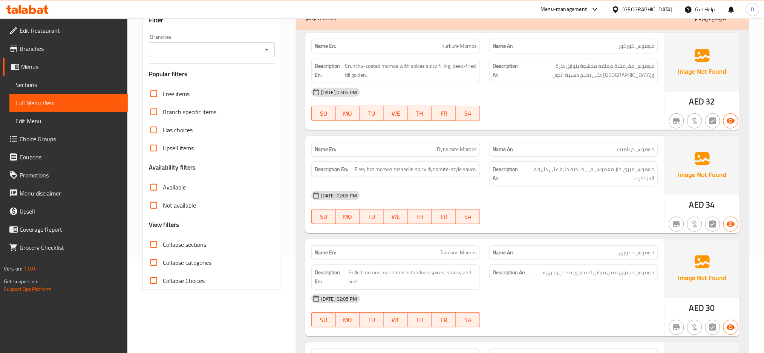
scroll to position [97, 0]
click at [614, 222] on div at bounding box center [574, 223] width 178 height 9
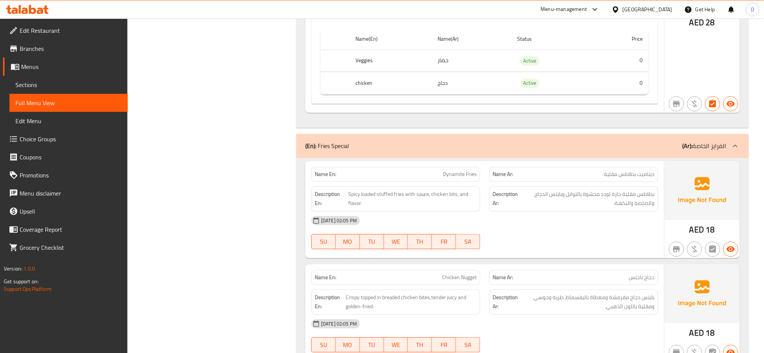
copy span "Dynamite Fries"
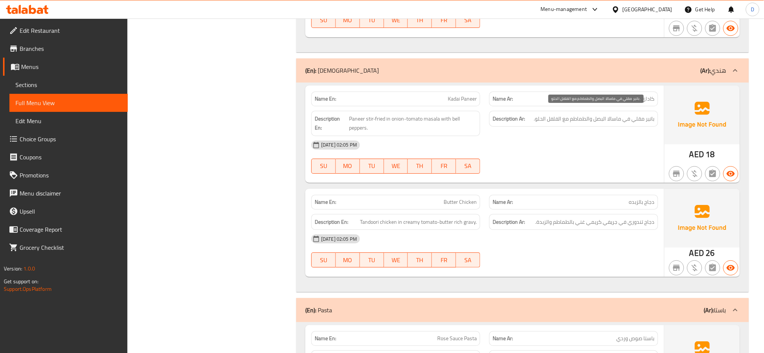
scroll to position [5088, 0]
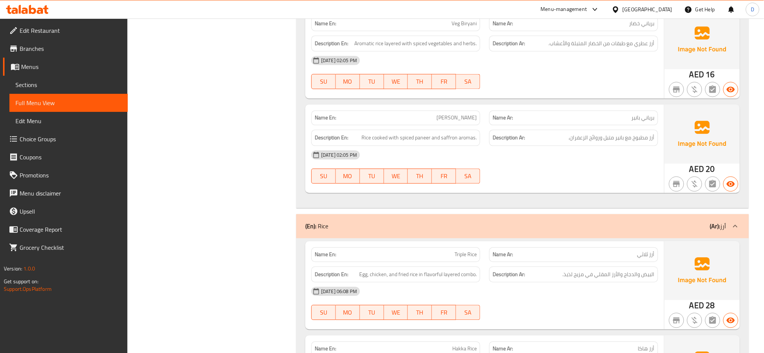
scroll to position [5755, 0]
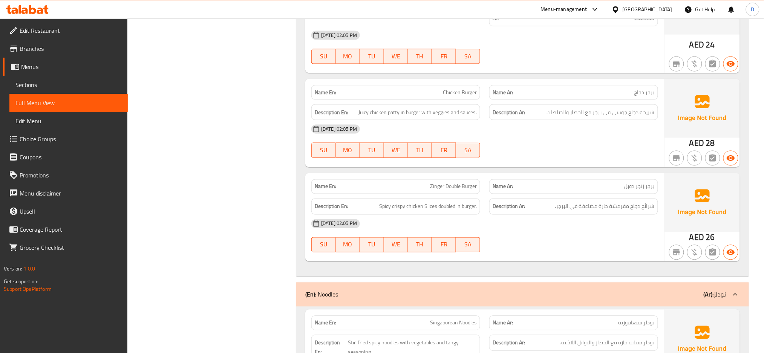
scroll to position [6656, 0]
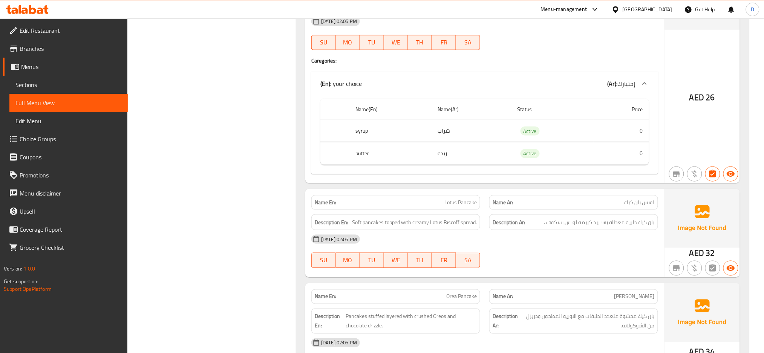
scroll to position [7585, 0]
